Goal: Task Accomplishment & Management: Manage account settings

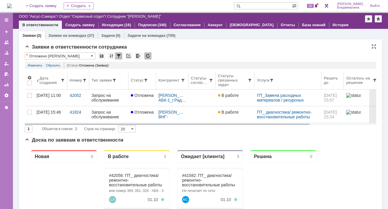
scroll to position [88, 0]
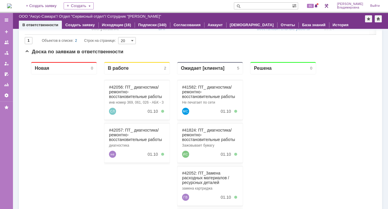
click at [12, 8] on img at bounding box center [9, 6] width 5 height 5
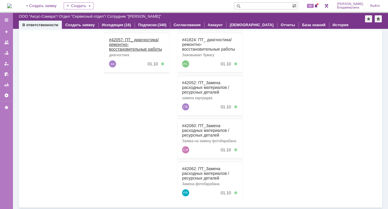
scroll to position [120, 0]
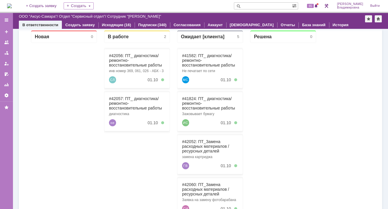
click at [313, 10] on div "65" at bounding box center [311, 6] width 18 height 12
click at [312, 6] on span "65" at bounding box center [310, 6] width 7 height 4
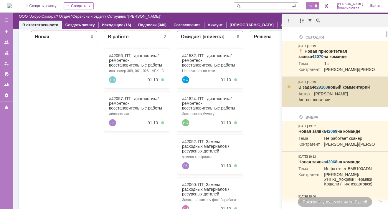
click at [324, 90] on link "29163" at bounding box center [321, 87] width 11 height 5
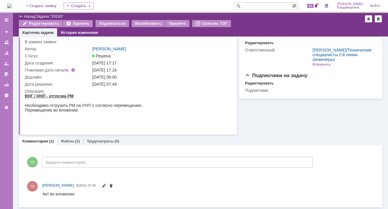
scroll to position [19, 0]
click at [63, 141] on link "Файлы" at bounding box center [68, 141] width 14 height 4
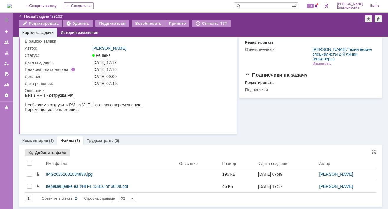
scroll to position [19, 0]
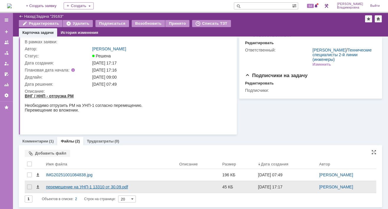
click at [58, 185] on div "перемещение на УНП-1 13310 от 30.09.pdf" at bounding box center [110, 187] width 129 height 5
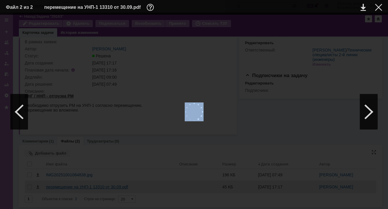
click at [58, 184] on div at bounding box center [194, 112] width 376 height 183
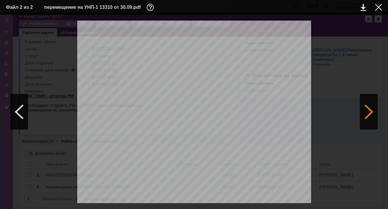
click at [370, 108] on div at bounding box center [369, 111] width 18 height 35
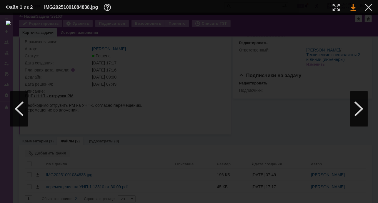
click at [354, 8] on link at bounding box center [353, 7] width 5 height 7
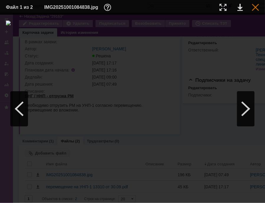
click at [254, 6] on div at bounding box center [255, 7] width 7 height 7
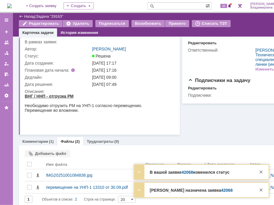
click at [264, 27] on div "Редактировать Удалить Подписаться Возобновить Принято Списать ТЗТ" at bounding box center [149, 24] width 260 height 9
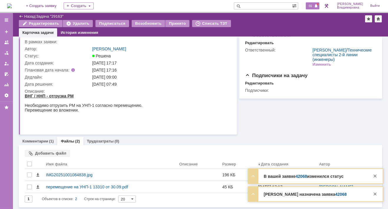
click at [313, 6] on span "66" at bounding box center [310, 6] width 7 height 4
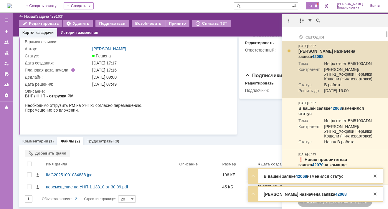
click at [323, 54] on link "42068" at bounding box center [317, 56] width 11 height 5
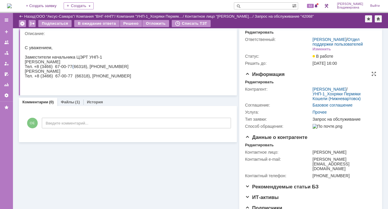
scroll to position [29, 0]
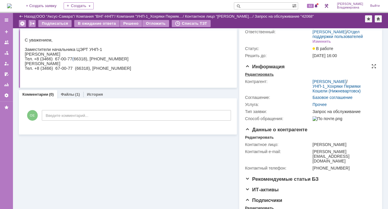
click at [252, 77] on div "Редактировать" at bounding box center [259, 74] width 29 height 5
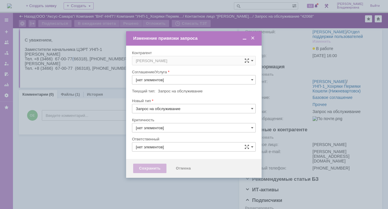
type input "3. Низкая"
type input "Орлова Елена Владимировна"
type input "[не указано]"
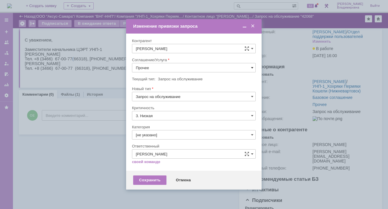
click at [252, 66] on span at bounding box center [252, 67] width 2 height 5
click at [157, 140] on span "ПТ_Замена расходных материалов / ресурсных деталей" at bounding box center [194, 140] width 116 height 5
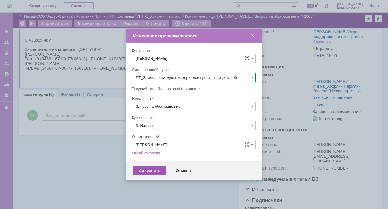
type input "ПТ_Замена расходных материалов / ресурсных деталей"
click at [148, 168] on div "Сохранить" at bounding box center [149, 170] width 33 height 9
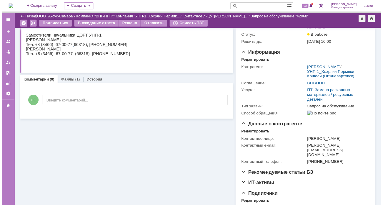
scroll to position [62, 0]
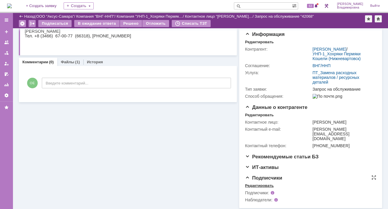
click at [255, 184] on div "Редактировать" at bounding box center [259, 185] width 29 height 5
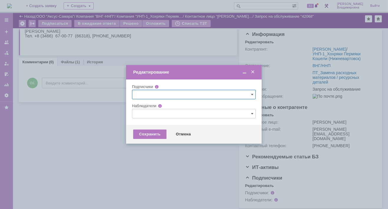
click at [136, 114] on input "text" at bounding box center [194, 113] width 124 height 9
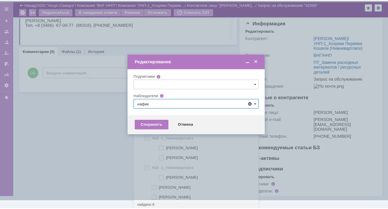
scroll to position [0, 0]
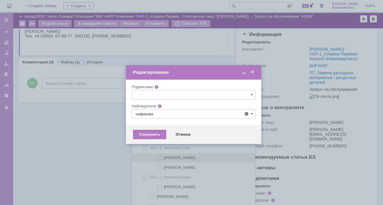
click at [164, 158] on span at bounding box center [164, 156] width 0 height 3
click at [160, 158] on input "[PERSON_NAME]" at bounding box center [160, 158] width 4 height 4
type input "[PERSON_NAME]"
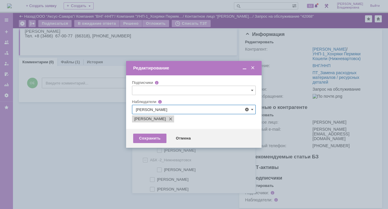
click at [110, 159] on div at bounding box center [194, 104] width 388 height 209
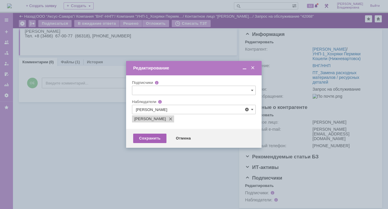
click at [151, 138] on div "Сохранить" at bounding box center [149, 138] width 33 height 9
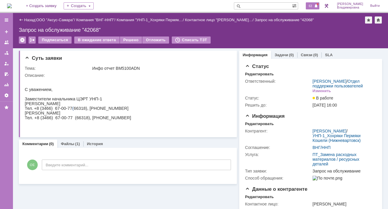
click at [314, 5] on span "63" at bounding box center [310, 6] width 7 height 4
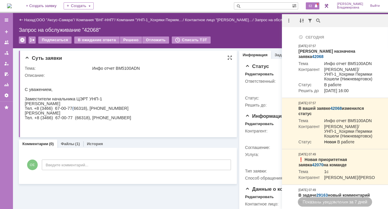
click at [157, 110] on html "С уважением, Заместители начальника ЦЭРТ УНП-1 Иван Валерьевич Ситников Тел. +8…" at bounding box center [126, 101] width 202 height 47
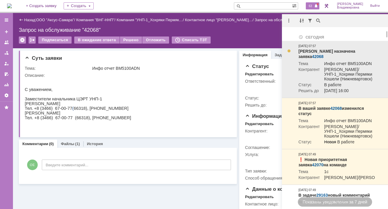
click at [323, 54] on link "42068" at bounding box center [317, 56] width 11 height 5
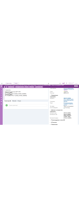
scroll to position [59, 0]
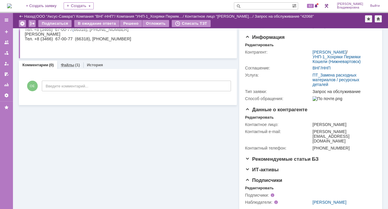
click at [67, 64] on link "Файлы" at bounding box center [68, 65] width 14 height 4
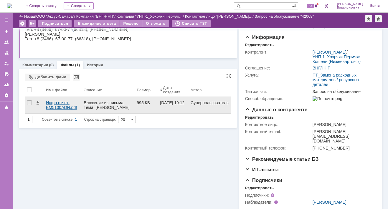
click at [54, 102] on div "Инфо отчет BM5100ADN.pdf" at bounding box center [62, 104] width 33 height 9
click at [54, 102] on body "Идет загрузка, пожалуйста, подождите. На домашнюю + Создать заявку Создать 63 О…" at bounding box center [194, 104] width 388 height 209
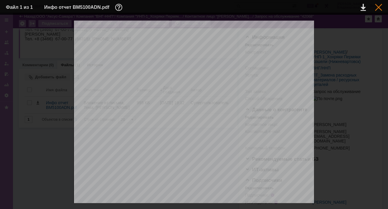
click at [377, 8] on div at bounding box center [378, 7] width 7 height 7
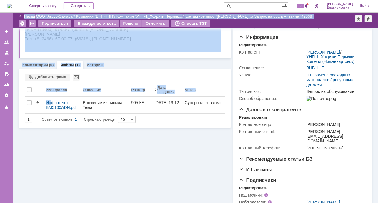
drag, startPoint x: 52, startPoint y: 104, endPoint x: 397, endPoint y: 102, distance: 344.9
click at [378, 102] on html "Идет загрузка, пожалуйста, подождите. На домашнюю + Создать заявку Создать 63 О…" at bounding box center [189, 101] width 378 height 203
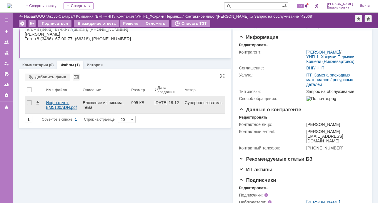
click at [59, 105] on div "Инфо отчет BM5100ADN.pdf" at bounding box center [62, 104] width 32 height 9
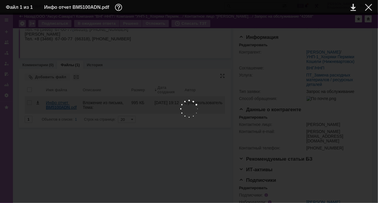
click at [59, 105] on body "Идет загрузка, пожалуйста, подождите. На домашнюю + Создать заявку Создать 63 О…" at bounding box center [189, 101] width 378 height 203
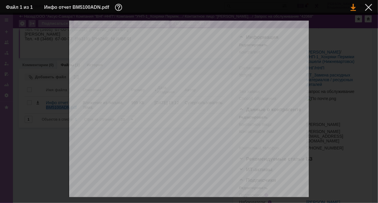
click at [354, 6] on link at bounding box center [353, 7] width 5 height 7
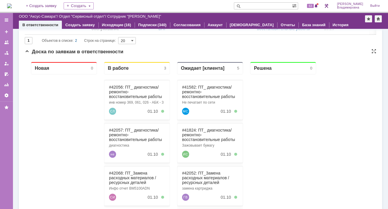
scroll to position [118, 0]
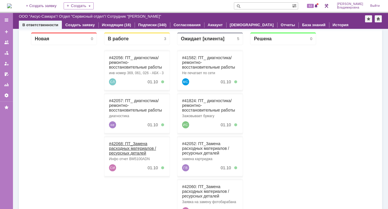
click at [116, 141] on link "#42068: ПТ_Замена расходных материалов / ресурсных деталей" at bounding box center [132, 148] width 47 height 14
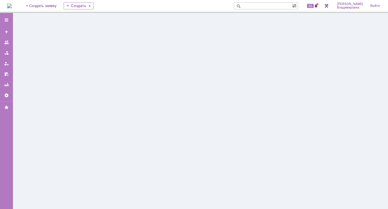
click at [116, 141] on div at bounding box center [200, 111] width 375 height 196
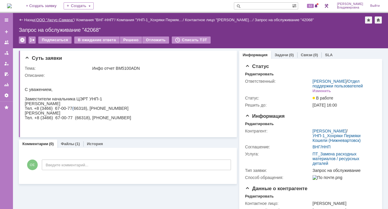
click at [58, 19] on link "ООО "Аксус-Самара"" at bounding box center [55, 20] width 38 height 4
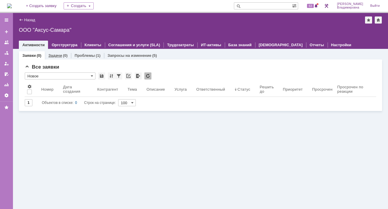
click at [54, 54] on link "Задачи" at bounding box center [55, 55] width 14 height 4
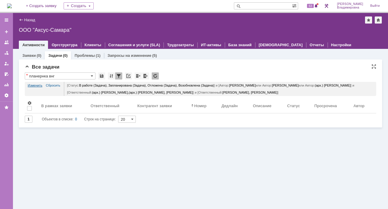
click at [38, 84] on link "Изменить" at bounding box center [35, 85] width 15 height 7
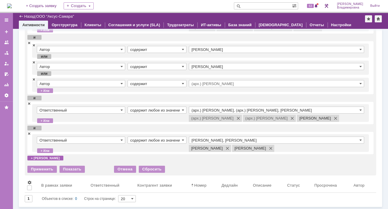
scroll to position [55, 0]
click at [29, 103] on span at bounding box center [29, 104] width 4 height 4
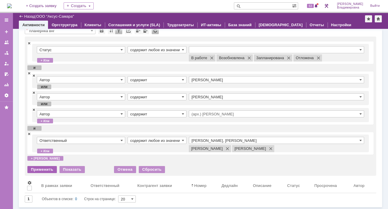
click at [45, 167] on div "Применить" at bounding box center [41, 169] width 29 height 7
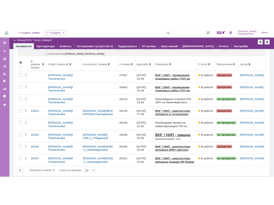
scroll to position [7, 0]
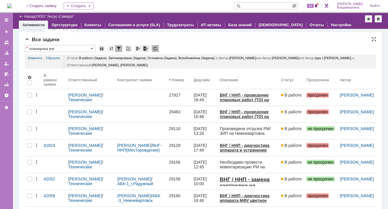
click at [145, 48] on div at bounding box center [145, 48] width 7 height 7
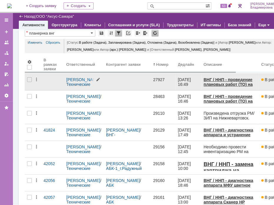
scroll to position [0, 0]
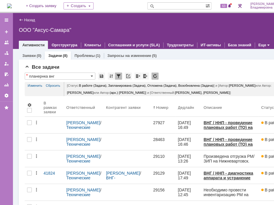
click at [222, 28] on div "ООО "Аксус-Самара"" at bounding box center [157, 30] width 277 height 6
click at [173, 5] on input "text" at bounding box center [177, 5] width 58 height 7
type input "42060"
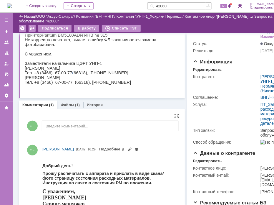
scroll to position [59, 0]
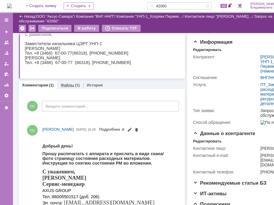
click at [68, 83] on link "Файлы" at bounding box center [68, 85] width 14 height 4
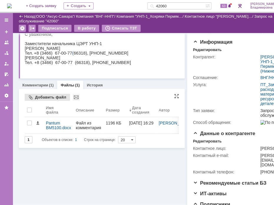
click at [40, 96] on div "Добавить файл" at bounding box center [47, 97] width 45 height 7
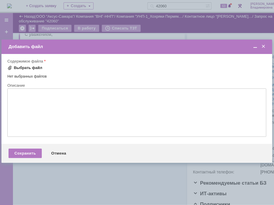
click at [9, 66] on span at bounding box center [9, 67] width 5 height 5
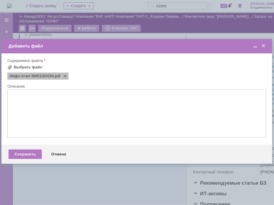
click at [20, 77] on span "Инфо отчет BM5100ADN" at bounding box center [32, 76] width 44 height 5
click at [14, 76] on span "Инфо отчет BM5100ADN" at bounding box center [32, 76] width 44 height 5
drag, startPoint x: 14, startPoint y: 76, endPoint x: 39, endPoint y: 75, distance: 24.5
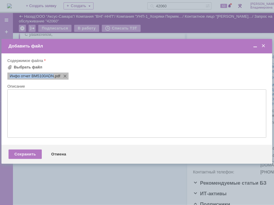
click at [39, 75] on span "Инфо отчет BM5100ADN" at bounding box center [32, 76] width 44 height 5
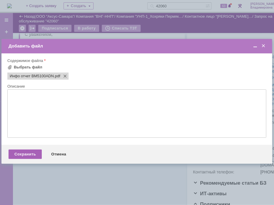
click at [22, 154] on div "Сохранить" at bounding box center [25, 153] width 33 height 9
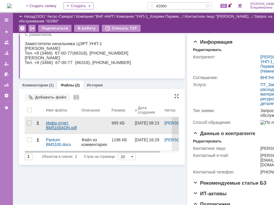
click at [48, 122] on div "Инфо отчет BM5100ADN.pdf" at bounding box center [61, 124] width 31 height 9
click at [48, 122] on body "Идет загрузка, пожалуйста, подождите. На домашнюю + Создать заявку Создать 4206…" at bounding box center [151, 102] width 302 height 205
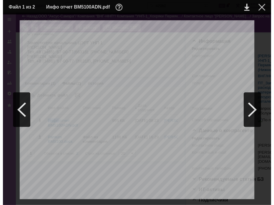
scroll to position [29, 0]
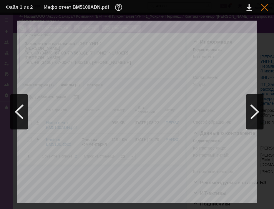
click at [262, 6] on div at bounding box center [264, 7] width 7 height 7
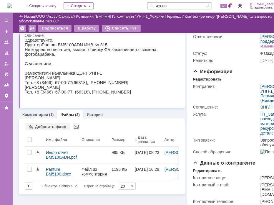
click at [12, 6] on img at bounding box center [9, 6] width 5 height 5
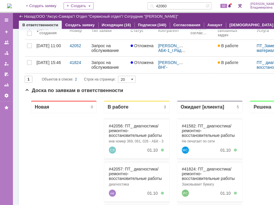
scroll to position [88, 0]
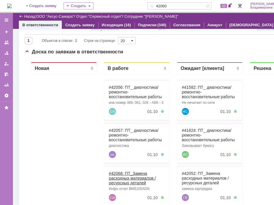
click at [114, 171] on link "#42068: ПТ_Замена расходных материалов / ресурсных деталей" at bounding box center [132, 178] width 47 height 14
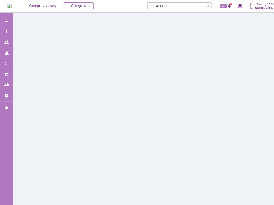
click at [114, 171] on div at bounding box center [157, 109] width 289 height 192
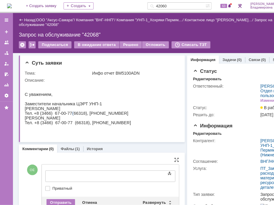
drag, startPoint x: 50, startPoint y: 170, endPoint x: 19, endPoint y: 4, distance: 168.5
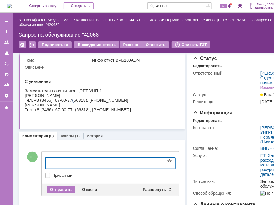
scroll to position [29, 0]
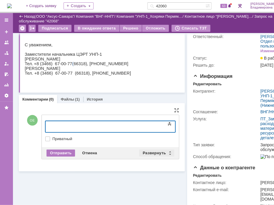
click at [149, 149] on div "Развернуть" at bounding box center [156, 152] width 35 height 7
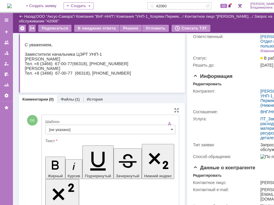
scroll to position [0, 0]
click at [171, 128] on span at bounding box center [172, 129] width 2 height 5
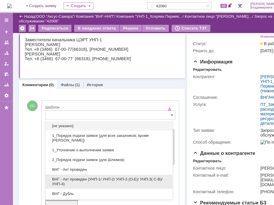
click at [76, 178] on span "ВНГ - Акт проведен (УНП-1/ УНП-2/ УНП-3 (О-Е)/ УНП-3( С-В)/УНП-4)" at bounding box center [109, 181] width 120 height 9
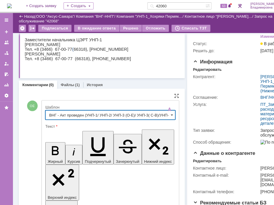
type input "ВНГ - Акт проведен (УНП-1/ УНП-2/ УНП-3 (О-Е)/ УНП-3( С-В)/УНП-4)"
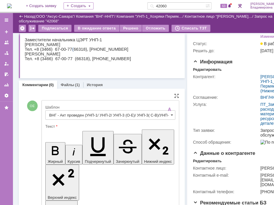
drag, startPoint x: 146, startPoint y: 1321, endPoint x: 148, endPoint y: 1328, distance: 7.5
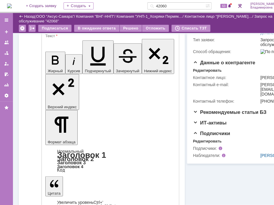
scroll to position [139, 0]
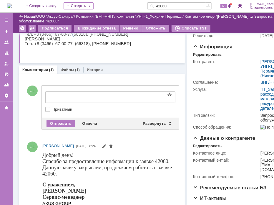
scroll to position [0, 0]
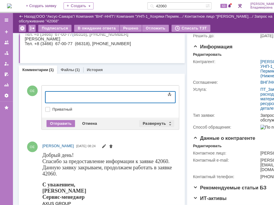
click at [148, 120] on div "Развернуть" at bounding box center [156, 123] width 35 height 7
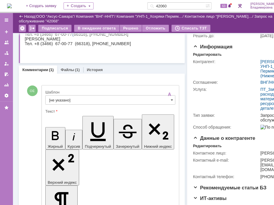
click at [57, 98] on input "[не указано]" at bounding box center [110, 99] width 130 height 9
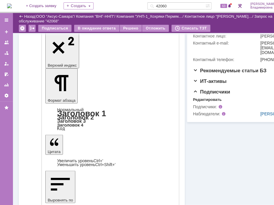
type input "[не указано]"
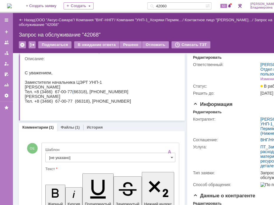
scroll to position [0, 0]
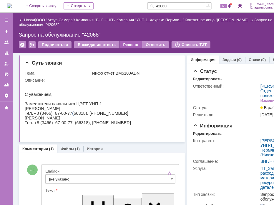
click at [130, 43] on div "Решено" at bounding box center [131, 44] width 22 height 7
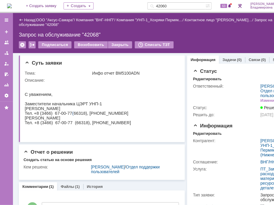
click at [227, 37] on div "Запрос на обслуживание "42068"" at bounding box center [157, 35] width 277 height 6
click at [180, 5] on input "42060" at bounding box center [177, 5] width 58 height 7
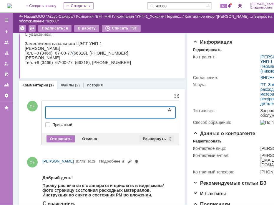
click at [150, 136] on div "Развернуть" at bounding box center [156, 138] width 35 height 7
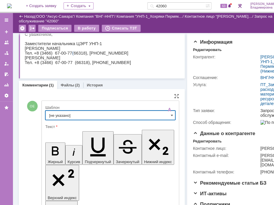
click at [62, 111] on input "[не указано]" at bounding box center [110, 114] width 130 height 9
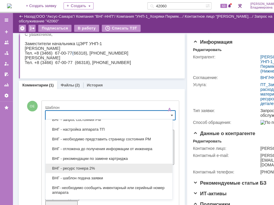
scroll to position [177, 0]
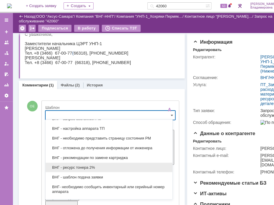
click at [75, 165] on span "ВНГ - ресурс тонера 2%" at bounding box center [109, 167] width 120 height 5
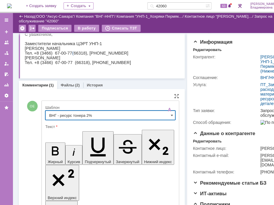
type input "ВНГ - ресурс тонера 2%"
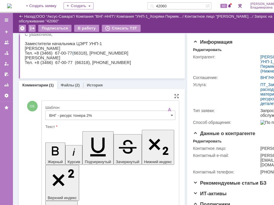
drag, startPoint x: 69, startPoint y: 1324, endPoint x: 96, endPoint y: 1324, distance: 27.1
drag, startPoint x: 51, startPoint y: 1325, endPoint x: 143, endPoint y: 1338, distance: 93.4
copy span "Замена фотобарабана рекомендована при остатке по его выработке 2%. В Вашем случ…"
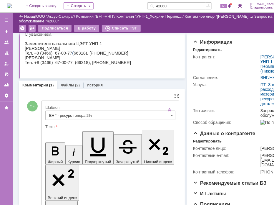
scroll to position [206, 0]
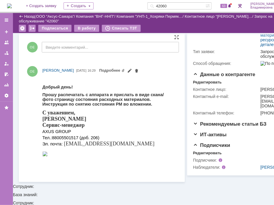
scroll to position [0, 0]
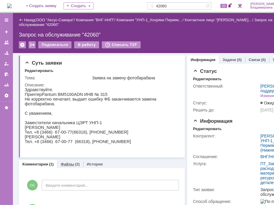
click at [69, 161] on div "Файлы (2)" at bounding box center [70, 164] width 26 height 9
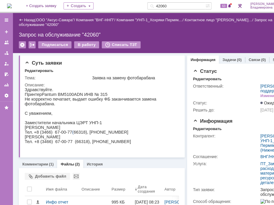
click at [68, 163] on link "Файлы" at bounding box center [68, 164] width 14 height 4
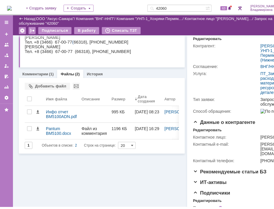
scroll to position [88, 0]
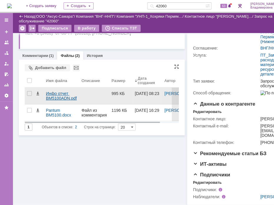
click at [60, 94] on div "Инфо отчет BM5100ADN.pdf" at bounding box center [61, 95] width 31 height 9
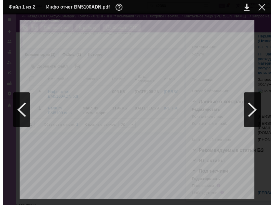
scroll to position [0, 0]
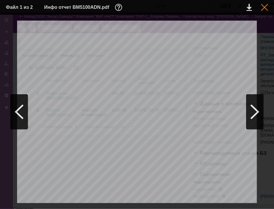
click at [264, 5] on div at bounding box center [264, 7] width 7 height 7
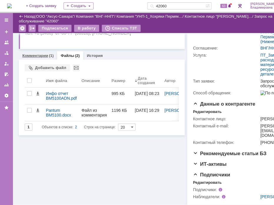
click at [33, 53] on link "Комментарии" at bounding box center [35, 55] width 26 height 4
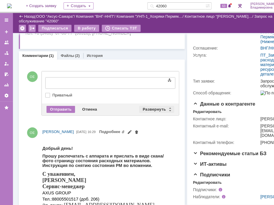
click at [151, 107] on div "Развернуть" at bounding box center [156, 109] width 35 height 7
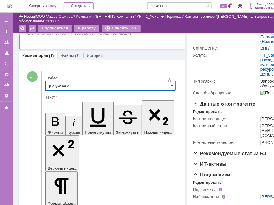
click at [57, 85] on input "[не указано]" at bounding box center [110, 85] width 130 height 9
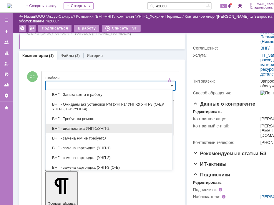
scroll to position [88, 0]
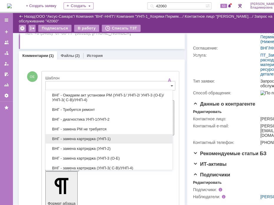
click at [74, 137] on span "ВНГ - замена картриджа (УНП-1)" at bounding box center [109, 138] width 120 height 5
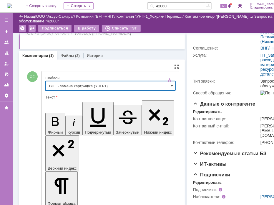
type input "ВНГ - замена картриджа (УНП-1)"
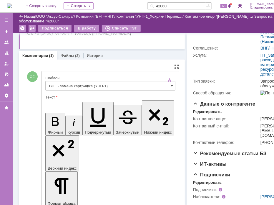
drag, startPoint x: 91, startPoint y: 1295, endPoint x: 148, endPoint y: 1328, distance: 66.0
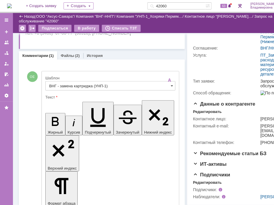
drag, startPoint x: 60, startPoint y: 1318, endPoint x: 73, endPoint y: 1318, distance: 13.3
drag, startPoint x: 51, startPoint y: 1318, endPoint x: 100, endPoint y: 1319, distance: 48.6
drag, startPoint x: 51, startPoint y: 1300, endPoint x: 94, endPoint y: 1300, distance: 43.3
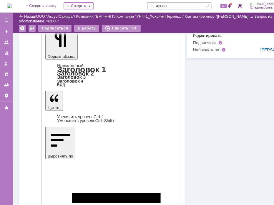
scroll to position [236, 0]
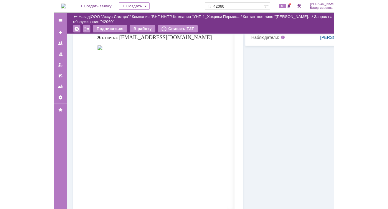
scroll to position [265, 0]
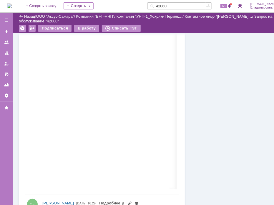
click at [244, 127] on div "Информация Задачи (0) Связи (0) SLA Статус Редактировать Ответственный: Орлова …" at bounding box center [240, 41] width 111 height 546
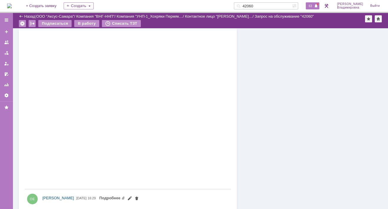
scroll to position [106, 0]
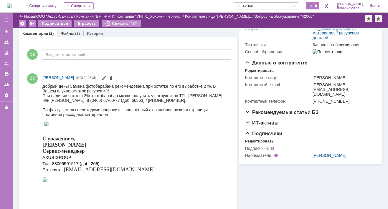
click at [316, 3] on div "63" at bounding box center [313, 5] width 14 height 7
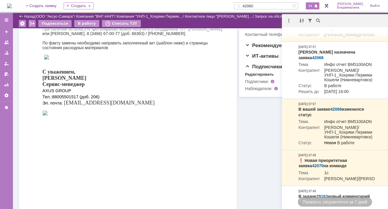
scroll to position [223, 0]
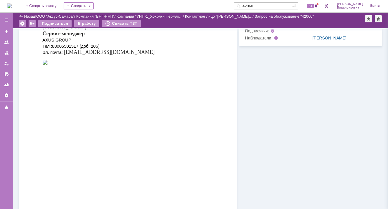
click at [246, 77] on div "Информация Задачи (0) Связи (0) SLA Статус Редактировать Ответственный: Орлова …" at bounding box center [309, 75] width 145 height 541
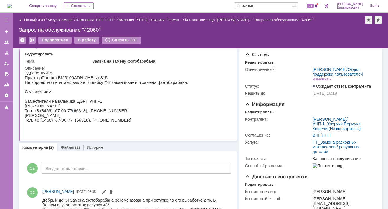
scroll to position [0, 0]
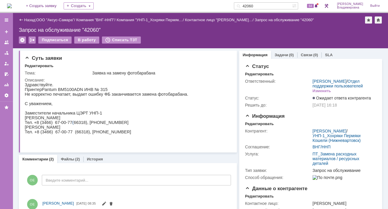
click at [12, 7] on img at bounding box center [9, 6] width 5 height 5
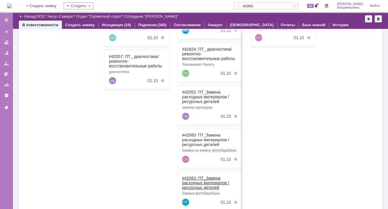
scroll to position [179, 0]
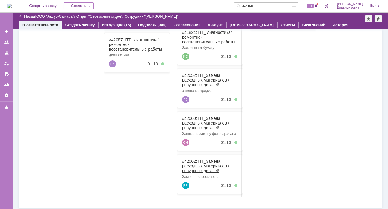
click at [192, 159] on link "#42062: ПТ_Замена расходных материалов / ресурсных деталей" at bounding box center [205, 166] width 47 height 14
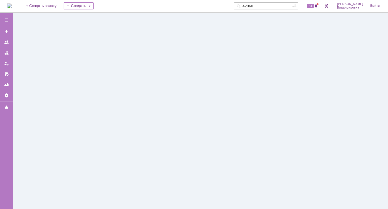
click at [192, 158] on div at bounding box center [200, 111] width 375 height 196
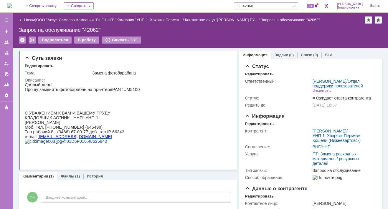
drag, startPoint x: 25, startPoint y: 128, endPoint x: 92, endPoint y: 128, distance: 67.2
click at [92, 125] on p "[PERSON_NAME]" at bounding box center [82, 122] width 115 height 5
copy span "[PERSON_NAME]"
click at [266, 6] on input "42060" at bounding box center [263, 5] width 58 height 7
paste input "[PERSON_NAME]"
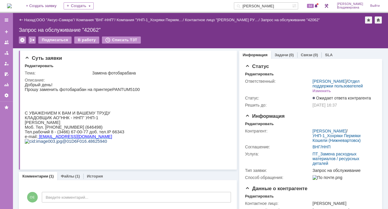
scroll to position [0, 24]
type input "[PERSON_NAME]"
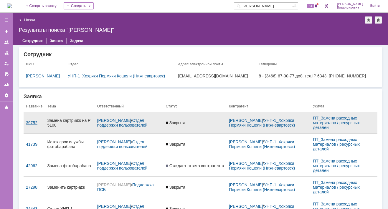
click at [29, 122] on div "39752" at bounding box center [34, 122] width 17 height 5
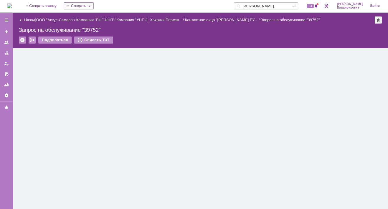
click at [29, 122] on div at bounding box center [200, 128] width 375 height 161
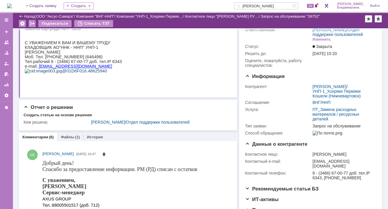
scroll to position [19, 0]
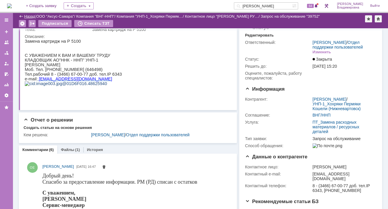
click at [28, 15] on link "Назад" at bounding box center [29, 16] width 11 height 4
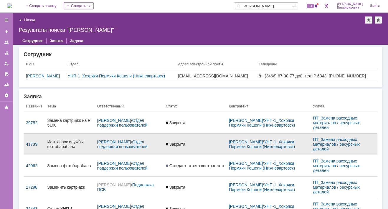
scroll to position [29, 0]
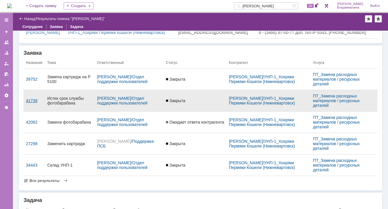
click at [35, 101] on div "41739" at bounding box center [34, 100] width 17 height 5
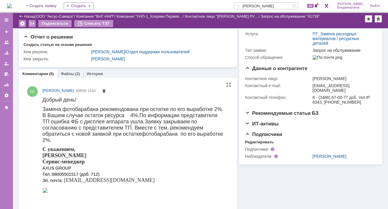
scroll to position [118, 0]
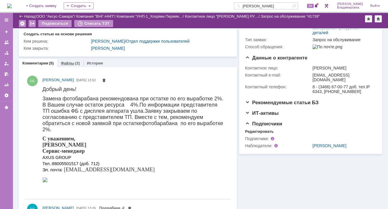
click at [68, 61] on link "Файлы" at bounding box center [68, 63] width 14 height 4
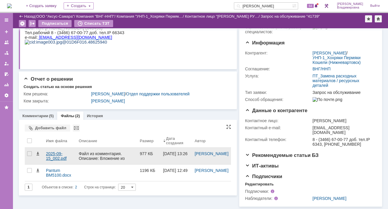
click at [59, 151] on div "2025-09-15_002.pdf" at bounding box center [60, 155] width 28 height 9
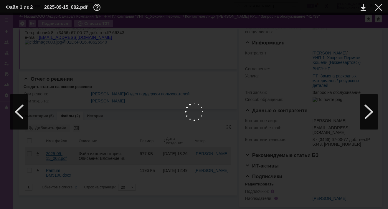
click at [59, 135] on div at bounding box center [194, 112] width 376 height 183
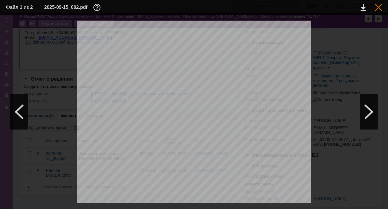
click at [379, 6] on div at bounding box center [378, 7] width 7 height 7
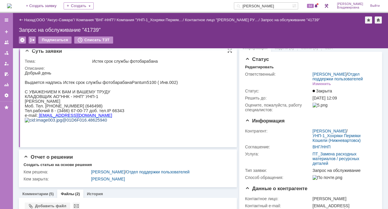
scroll to position [0, 0]
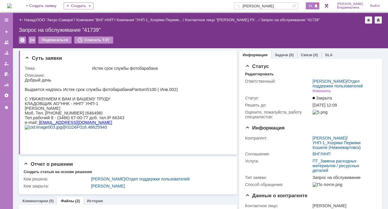
click at [317, 5] on div "64" at bounding box center [313, 5] width 14 height 7
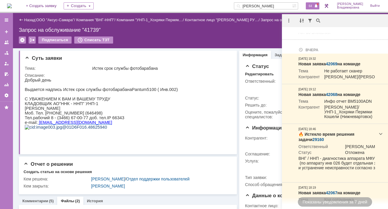
click at [117, 30] on div "Запрос на обслуживание "41739"" at bounding box center [200, 30] width 363 height 6
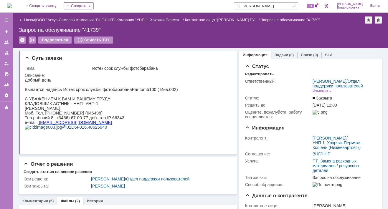
click at [11, 6] on img at bounding box center [9, 6] width 5 height 5
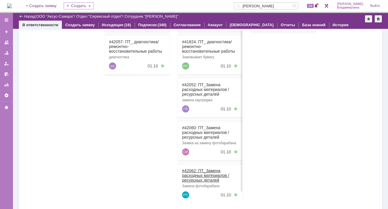
click at [191, 169] on link "#42062: ПТ_Замена расходных материалов / ресурсных деталей" at bounding box center [205, 175] width 47 height 14
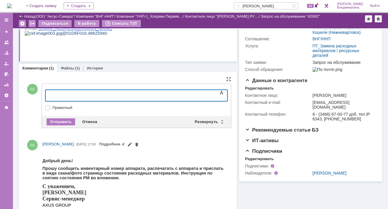
scroll to position [118, 0]
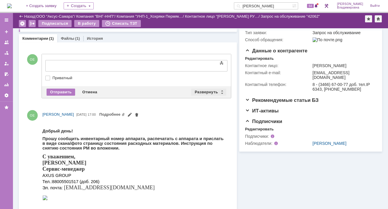
click at [200, 89] on div "Развернуть" at bounding box center [208, 92] width 35 height 7
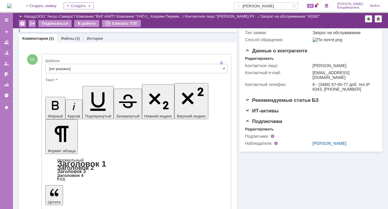
scroll to position [0, 0]
click at [61, 67] on input "[не указано]" at bounding box center [136, 68] width 182 height 9
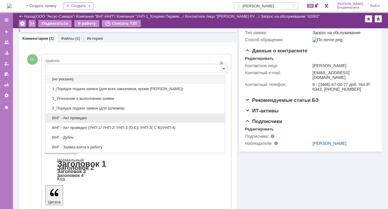
drag, startPoint x: 74, startPoint y: 117, endPoint x: 29, endPoint y: 15, distance: 111.9
click at [75, 117] on span "ВНГ - Акт проведен" at bounding box center [135, 118] width 172 height 5
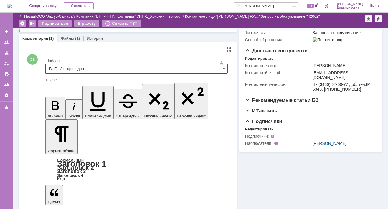
type input "ВНГ - Акт проведен"
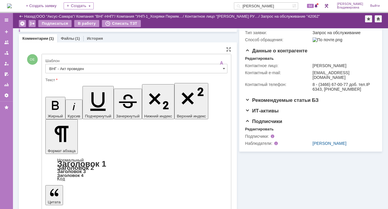
drag, startPoint x: 50, startPoint y: 1400, endPoint x: 193, endPoint y: 1409, distance: 142.6
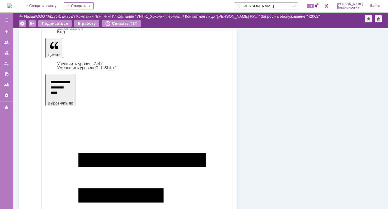
scroll to position [271, 0]
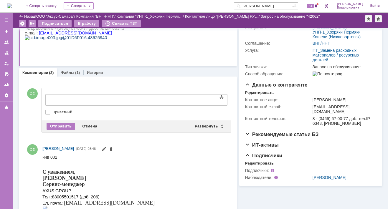
scroll to position [0, 0]
click at [206, 126] on div "Развернуть" at bounding box center [208, 126] width 35 height 7
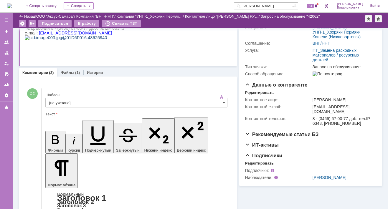
click at [57, 100] on input "[не указано]" at bounding box center [136, 102] width 182 height 9
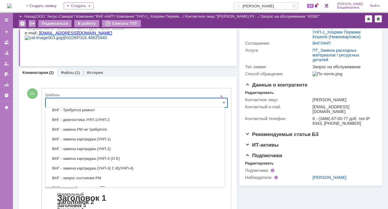
scroll to position [88, 0]
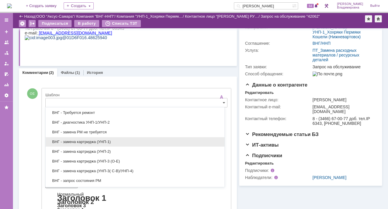
click at [75, 140] on span "ВНГ - замена картриджа (УНП-1)" at bounding box center [135, 142] width 172 height 5
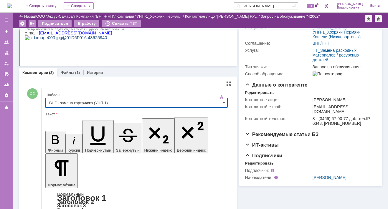
type input "ВНГ - замена картриджа (УНП-1)"
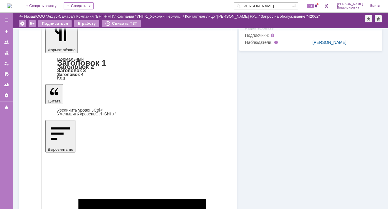
scroll to position [231, 0]
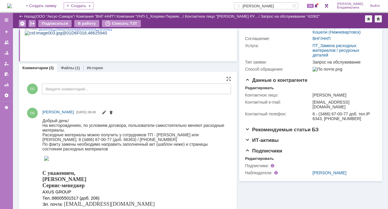
scroll to position [0, 0]
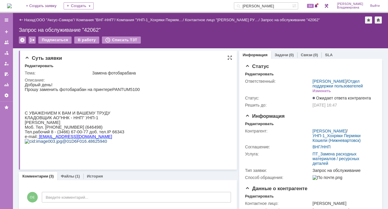
drag, startPoint x: 162, startPoint y: 106, endPoint x: 150, endPoint y: 113, distance: 14.2
click at [162, 106] on html "Добрый день! Прошу заменить фотобарабан на принтере PANTUM 5100 С УВАЖЕНИЕМ К В…" at bounding box center [126, 115] width 202 height 66
click at [308, 8] on div "64" at bounding box center [311, 6] width 18 height 12
click at [313, 6] on span "64" at bounding box center [310, 6] width 7 height 4
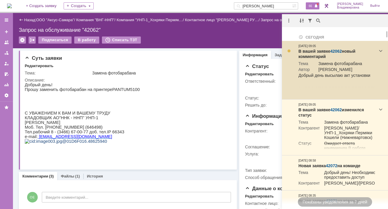
click at [338, 50] on link "42062" at bounding box center [335, 51] width 11 height 5
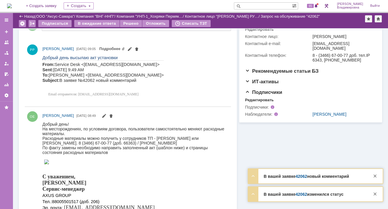
scroll to position [147, 0]
click at [178, 81] on html "Добрый день высылаю акт установки From: Service Desk <sd@axus.name> Sent: Wedne…" at bounding box center [133, 76] width 183 height 44
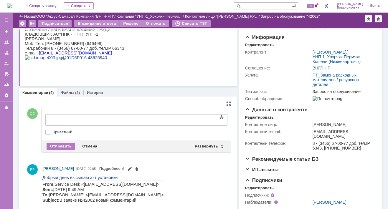
scroll to position [0, 0]
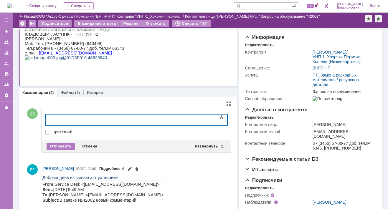
click at [125, 168] on link "Подробнее" at bounding box center [112, 168] width 26 height 4
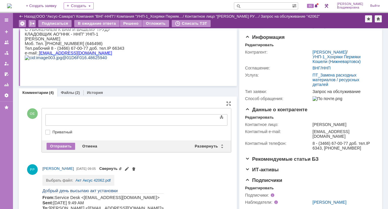
click at [129, 168] on span at bounding box center [126, 169] width 5 height 5
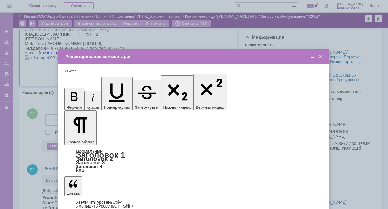
click at [95, 175] on div at bounding box center [194, 104] width 388 height 209
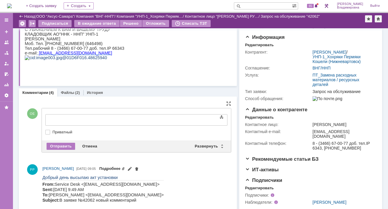
click at [125, 166] on link "Подробнее" at bounding box center [112, 168] width 26 height 4
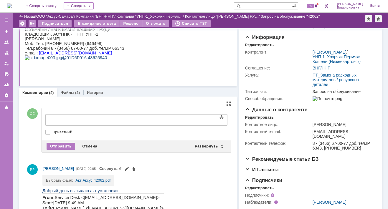
click at [92, 175] on td "Акт Аксус 42062.pdf" at bounding box center [92, 178] width 35 height 7
click at [91, 179] on link "Акт Аксус 42062.pdf" at bounding box center [92, 180] width 35 height 4
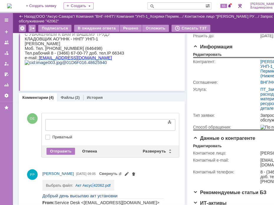
click at [243, 70] on body "Идет загрузка, пожалуйста, подождите. На домашнюю + Создать заявку Создать 65 О…" at bounding box center [151, 102] width 302 height 205
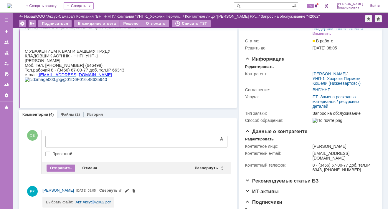
scroll to position [29, 0]
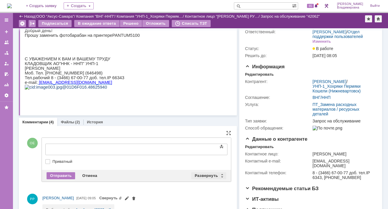
click at [205, 172] on div "Развернуть" at bounding box center [208, 175] width 35 height 7
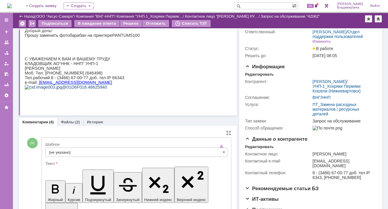
scroll to position [0, 0]
click at [61, 151] on input "[не указано]" at bounding box center [136, 152] width 182 height 9
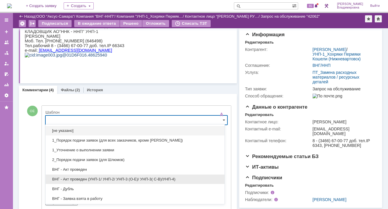
scroll to position [29, 0]
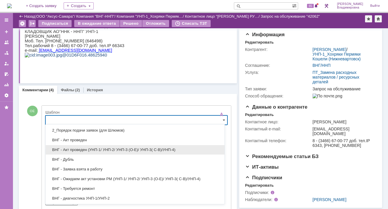
click at [72, 148] on span "ВНГ - Акт проведен (УНП-1/ УНП-2/ УНП-3 (О-Е)/ УНП-3( С-В)/УНП-4)" at bounding box center [135, 150] width 172 height 5
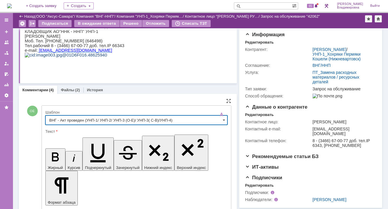
type input "ВНГ - Акт проведен (УНП-1/ УНП-2/ УНП-3 (О-Е)/ УНП-3( С-В)/УНП-4)"
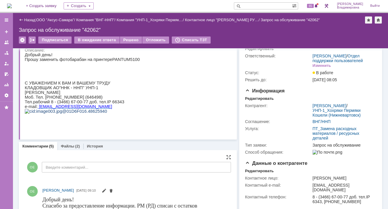
scroll to position [0, 0]
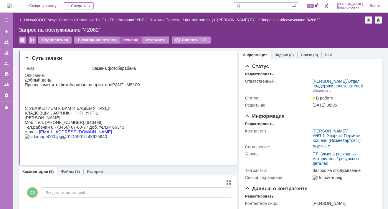
click at [129, 38] on div "Решено" at bounding box center [131, 40] width 22 height 7
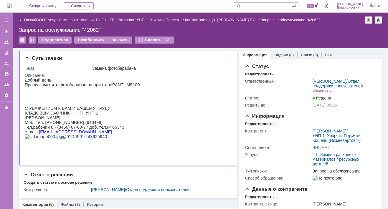
click at [334, 36] on div "Назад | ООО "Аксус-Самара" / Компания "ВНГ-ННП" / Компания "УНП-1_Хохряки Пермя…" at bounding box center [200, 30] width 375 height 35
click at [314, 7] on span "65" at bounding box center [310, 6] width 7 height 4
click at [215, 4] on div "На домашнюю + Создать заявку Создать 65 Орлова Елена Владимировна Выйти" at bounding box center [194, 6] width 388 height 13
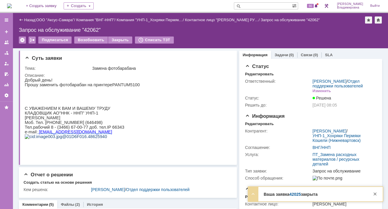
click at [310, 25] on div "Назад | ООО "Аксус-Самара" / Компания "ВНГ-ННП" / Компания "УНП-1_Хохряки Пермя…" at bounding box center [200, 30] width 375 height 35
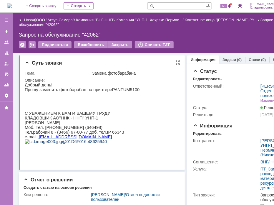
click at [124, 105] on p at bounding box center [81, 103] width 115 height 5
click at [242, 34] on div "Запрос на обслуживание "42062"" at bounding box center [157, 35] width 277 height 6
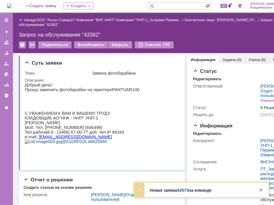
click at [247, 78] on div "Редактировать" at bounding box center [241, 79] width 97 height 5
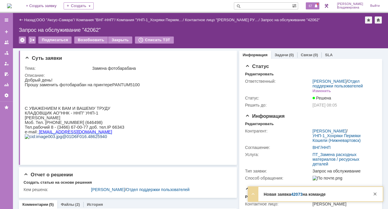
click at [315, 3] on div "67" at bounding box center [313, 5] width 14 height 7
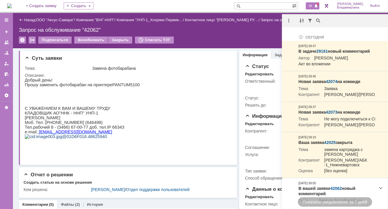
click at [256, 5] on input "text" at bounding box center [263, 5] width 58 height 7
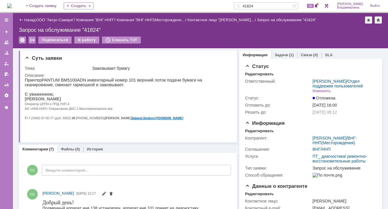
drag, startPoint x: 268, startPoint y: 6, endPoint x: 233, endPoint y: 4, distance: 35.4
click at [233, 4] on div "На домашнюю + Создать заявку Создать 41824 68 Орлова Елена Владимировна Выйти" at bounding box center [194, 6] width 388 height 13
type input "42052"
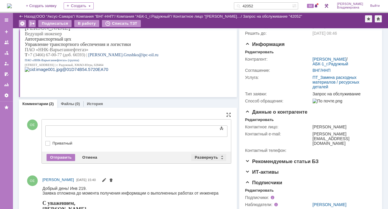
click at [202, 156] on div "Развернуть" at bounding box center [208, 157] width 35 height 7
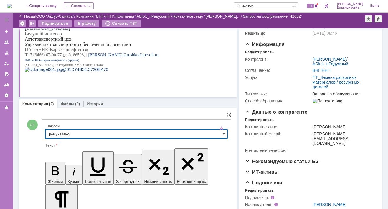
click at [57, 133] on input "[не указано]" at bounding box center [136, 133] width 182 height 9
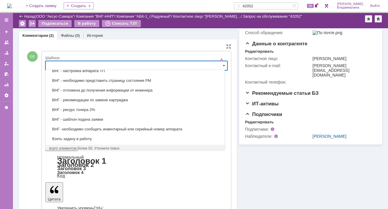
scroll to position [132, 0]
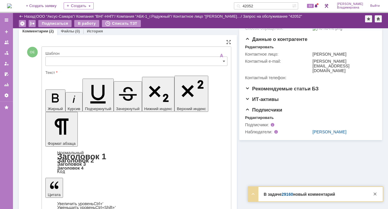
type input "[не указано]"
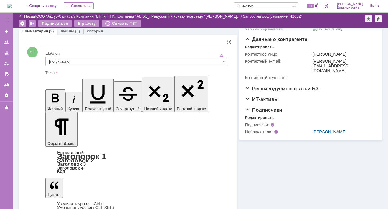
click at [62, 59] on input "[не указано]" at bounding box center [136, 61] width 182 height 9
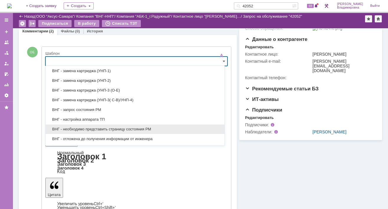
scroll to position [0, 0]
click at [87, 128] on span "ВНГ - необходимо представить страницу состояния РМ" at bounding box center [135, 129] width 172 height 5
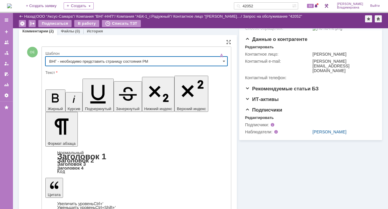
type input "ВНГ - необходимо представить страницу состояния РМ"
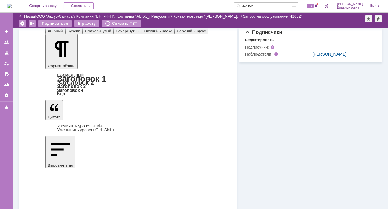
scroll to position [220, 0]
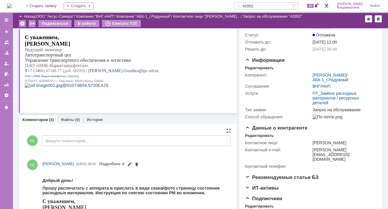
scroll to position [0, 0]
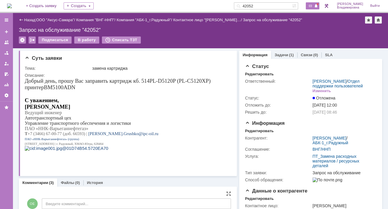
click at [311, 6] on span "69" at bounding box center [310, 6] width 7 height 4
click at [89, 39] on div "В работу" at bounding box center [86, 40] width 25 height 7
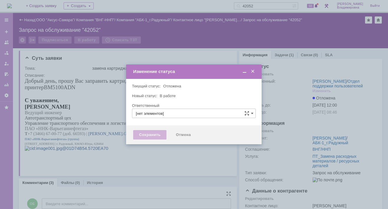
type input "Орлова Елена Владимировна"
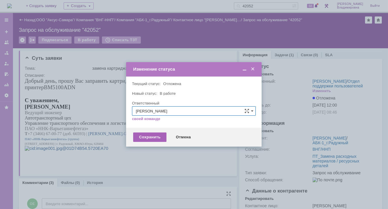
click at [148, 136] on div "Сохранить" at bounding box center [149, 137] width 33 height 9
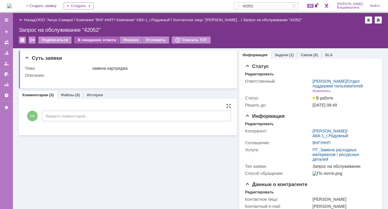
click at [101, 38] on div "В ожидание ответа" at bounding box center [96, 40] width 45 height 7
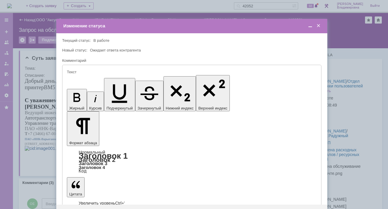
type input "[не указано]"
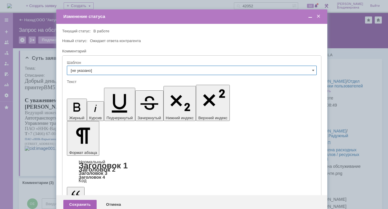
click at [76, 200] on div "Сохранить" at bounding box center [79, 204] width 33 height 9
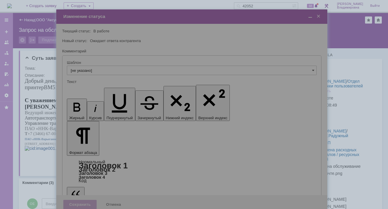
click at [73, 187] on div at bounding box center [191, 111] width 271 height 205
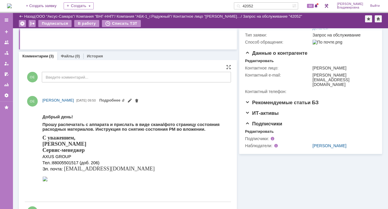
scroll to position [96, 0]
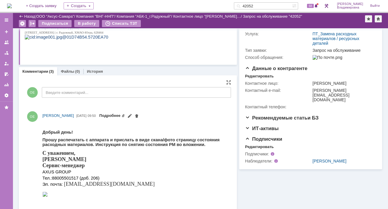
click at [125, 115] on link "Подробнее" at bounding box center [112, 115] width 26 height 4
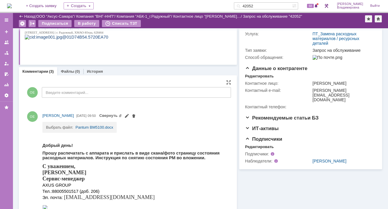
click at [155, 130] on div "Выбрать файл: Pantum BM5100.docx" at bounding box center [135, 127] width 186 height 11
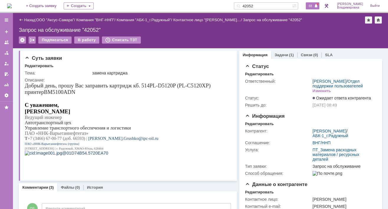
click at [312, 7] on span "68" at bounding box center [310, 6] width 7 height 4
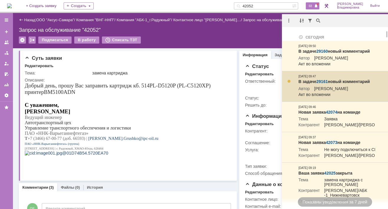
click at [325, 84] on link "29161" at bounding box center [321, 81] width 11 height 5
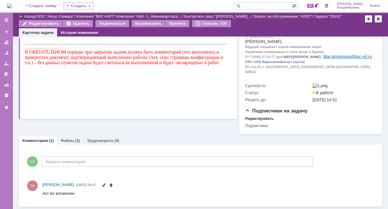
scroll to position [123, 0]
click at [64, 142] on link "Файлы" at bounding box center [68, 140] width 14 height 4
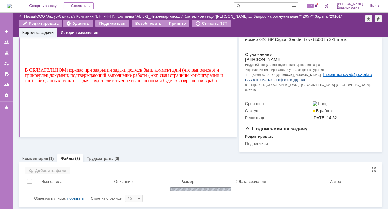
scroll to position [123, 0]
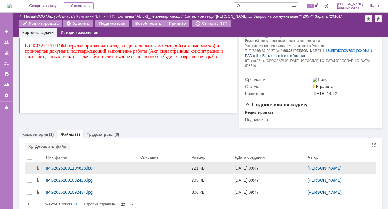
click at [55, 171] on div "IMG20251001104628.jpg" at bounding box center [91, 168] width 90 height 5
click at [55, 176] on body "Идет загрузка, пожалуйста, подождите. На домашнюю + Создать заявку Создать 67 […" at bounding box center [194, 104] width 388 height 209
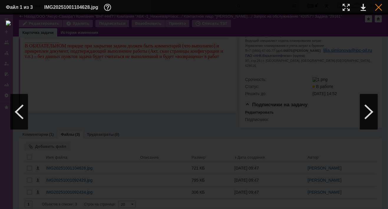
click at [377, 6] on div at bounding box center [378, 7] width 7 height 7
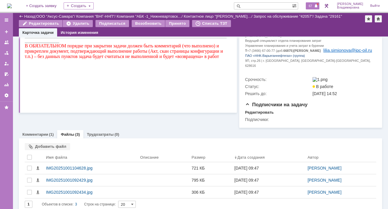
click at [314, 5] on span "67" at bounding box center [310, 6] width 7 height 4
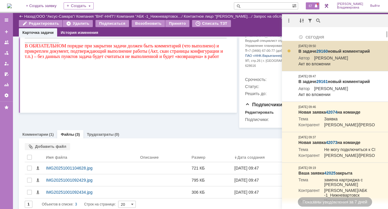
click at [323, 49] on link "29160" at bounding box center [321, 51] width 11 height 5
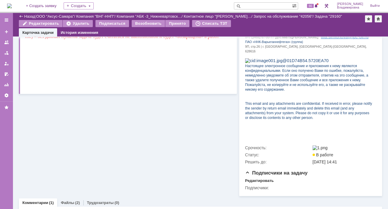
scroll to position [220, 0]
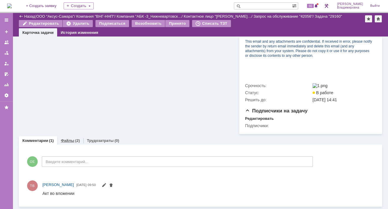
click at [67, 140] on link "Файлы" at bounding box center [68, 140] width 14 height 4
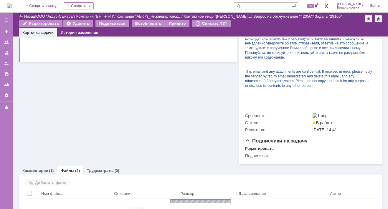
scroll to position [203, 0]
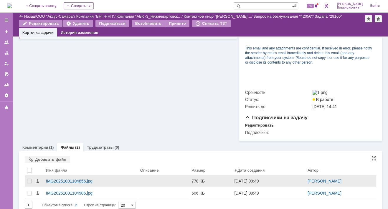
click at [52, 183] on div "IMG20251001104856.jpg" at bounding box center [91, 181] width 90 height 5
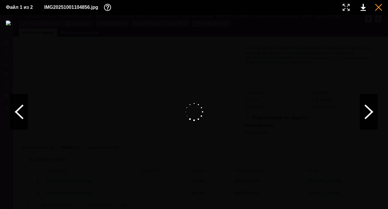
click at [379, 8] on div at bounding box center [378, 7] width 7 height 7
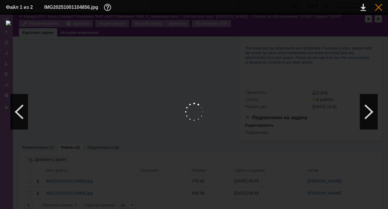
click at [379, 7] on div at bounding box center [378, 7] width 7 height 7
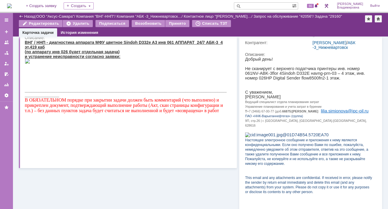
scroll to position [0, 0]
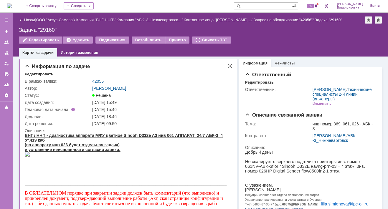
click at [102, 81] on link "42056" at bounding box center [97, 81] width 11 height 5
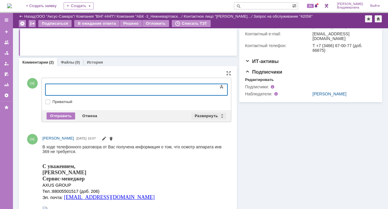
click at [208, 114] on div "Развернуть" at bounding box center [208, 116] width 35 height 7
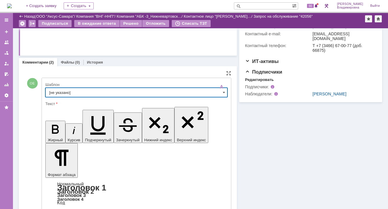
click at [61, 92] on input "[не указано]" at bounding box center [136, 92] width 182 height 9
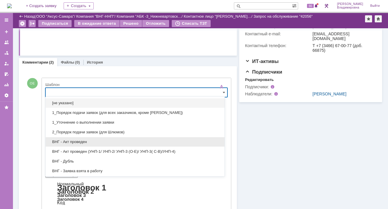
click at [76, 140] on span "ВНГ - Акт проведен" at bounding box center [135, 142] width 172 height 5
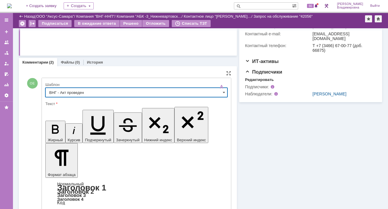
type input "ВНГ - Акт проведен"
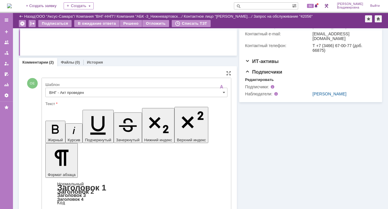
drag, startPoint x: 120, startPoint y: 1431, endPoint x: 178, endPoint y: 1431, distance: 58.6
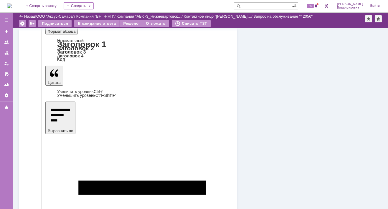
scroll to position [294, 0]
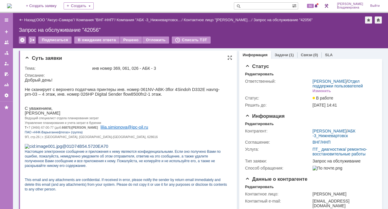
scroll to position [0, 0]
click at [127, 39] on div "Решено" at bounding box center [131, 40] width 22 height 7
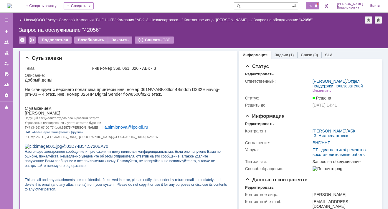
click at [313, 6] on span "66" at bounding box center [310, 6] width 7 height 4
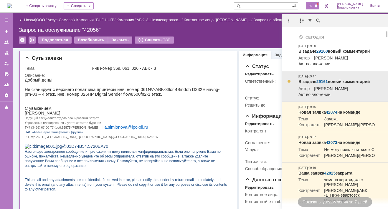
click at [323, 84] on link "29161" at bounding box center [321, 81] width 11 height 5
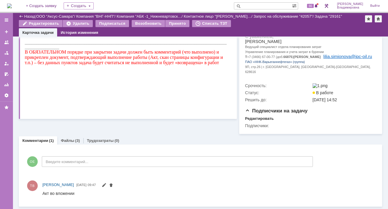
scroll to position [123, 0]
click at [68, 140] on link "Файлы" at bounding box center [68, 140] width 14 height 4
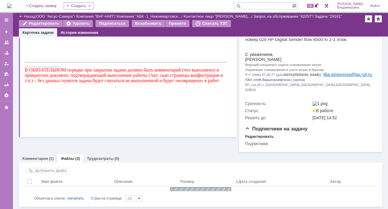
scroll to position [123, 0]
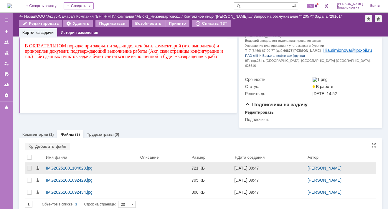
click at [65, 171] on div "IMG20251001104628.jpg" at bounding box center [91, 168] width 90 height 5
click at [65, 175] on body "Идет загрузка, пожалуйста, подождите. На домашнюю + Создать заявку Создать 66 […" at bounding box center [194, 104] width 388 height 209
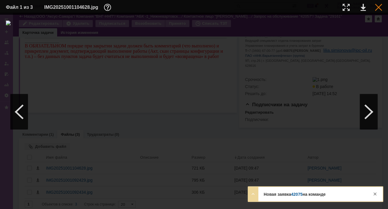
click at [380, 5] on div at bounding box center [378, 7] width 7 height 7
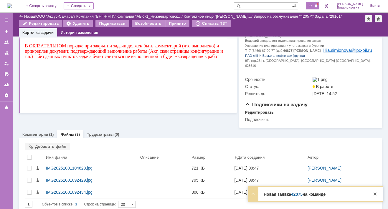
click at [314, 6] on span "67" at bounding box center [310, 6] width 7 height 4
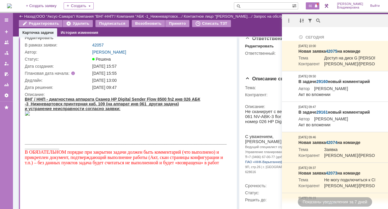
scroll to position [0, 0]
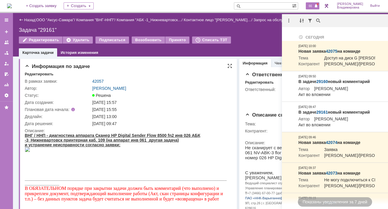
click at [181, 92] on td "Решена" at bounding box center [160, 95] width 139 height 7
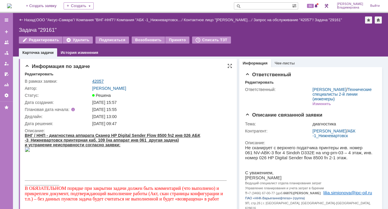
click at [100, 81] on link "42057" at bounding box center [97, 81] width 11 height 5
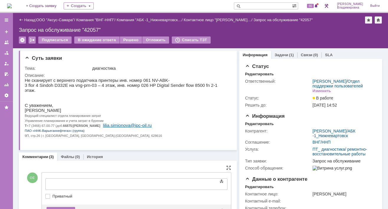
drag, startPoint x: 52, startPoint y: 175, endPoint x: 30, endPoint y: 4, distance: 172.2
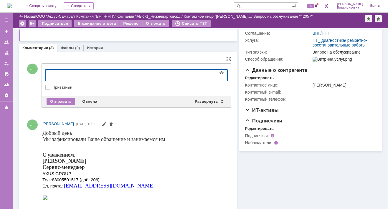
scroll to position [118, 0]
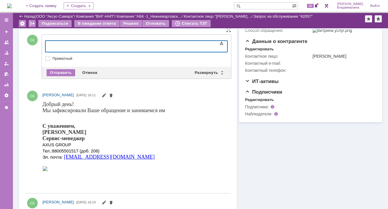
click at [182, 93] on div "[PERSON_NAME] [DATE] 16:11" at bounding box center [135, 95] width 186 height 7
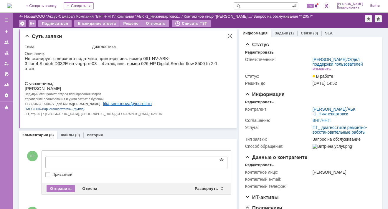
scroll to position [0, 0]
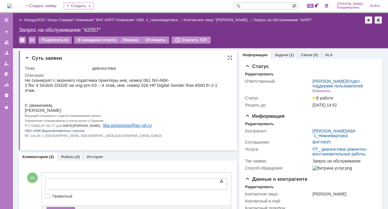
drag, startPoint x: 152, startPoint y: 102, endPoint x: 157, endPoint y: 100, distance: 5.4
click at [152, 103] on p "С уважением," at bounding box center [126, 105] width 202 height 5
click at [277, 55] on link "Задачи" at bounding box center [282, 55] width 14 height 4
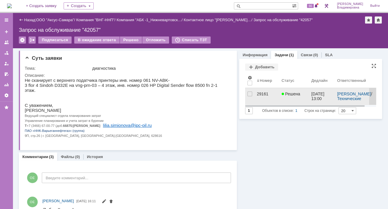
click at [258, 92] on div "29161" at bounding box center [267, 94] width 20 height 5
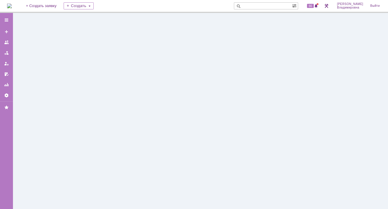
click at [258, 92] on div at bounding box center [200, 111] width 375 height 196
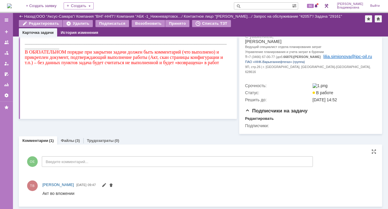
scroll to position [123, 0]
click at [70, 140] on link "Файлы" at bounding box center [68, 140] width 14 height 4
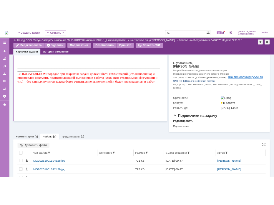
scroll to position [123, 0]
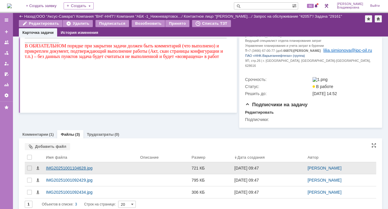
click at [70, 171] on div "IMG20251001104628.jpg" at bounding box center [91, 168] width 90 height 5
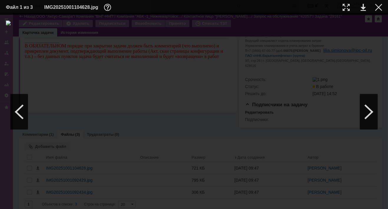
click at [196, 126] on img at bounding box center [194, 112] width 376 height 183
click at [202, 67] on img at bounding box center [194, 112] width 376 height 183
click at [362, 7] on link at bounding box center [363, 7] width 5 height 7
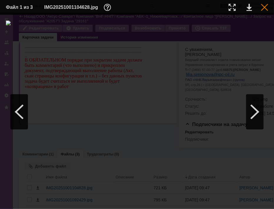
click at [263, 5] on div at bounding box center [264, 7] width 7 height 7
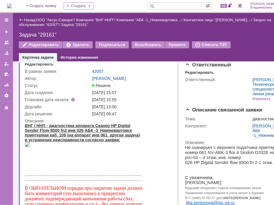
scroll to position [0, 0]
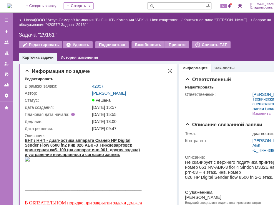
click at [95, 85] on link "42057" at bounding box center [97, 86] width 11 height 5
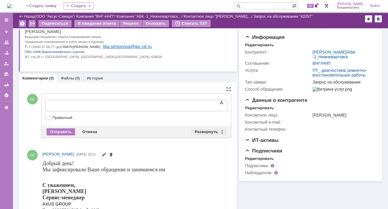
click at [200, 131] on div "Развернуть" at bounding box center [208, 131] width 35 height 7
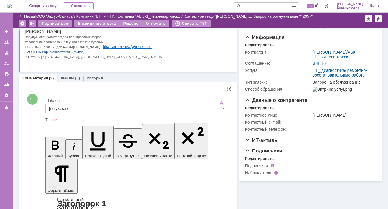
click at [59, 107] on input "[не указано]" at bounding box center [136, 108] width 182 height 9
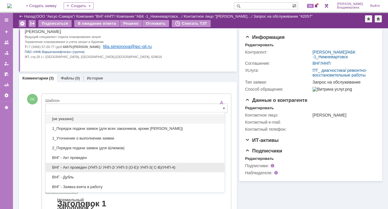
click at [80, 163] on div "ВНГ - Акт проведен (УНП-1/ УНП-2/ УНП-3 (О-Е)/ УНП-3( С-В)/УНП-4)" at bounding box center [135, 167] width 179 height 9
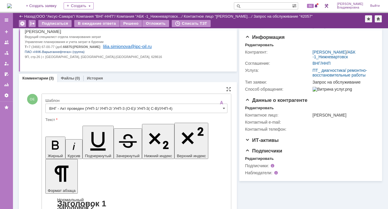
drag, startPoint x: 147, startPoint y: 1448, endPoint x: 212, endPoint y: 1448, distance: 65.7
click at [223, 108] on span at bounding box center [224, 108] width 2 height 5
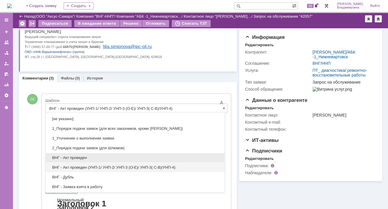
click at [76, 157] on span "ВНГ - Акт проведен" at bounding box center [135, 158] width 172 height 5
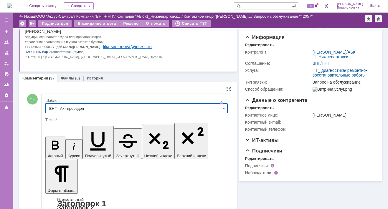
type input "ВНГ - Акт проведен"
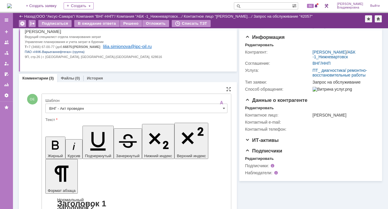
drag, startPoint x: 119, startPoint y: 1448, endPoint x: 180, endPoint y: 1446, distance: 60.4
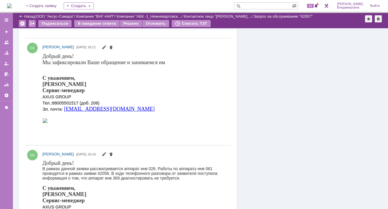
scroll to position [294, 0]
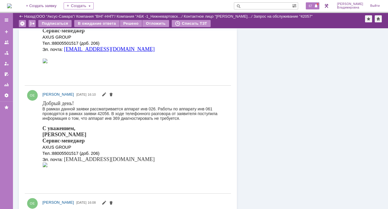
click at [314, 6] on span "67" at bounding box center [310, 6] width 7 height 4
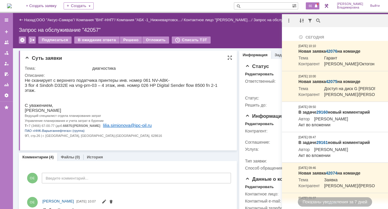
scroll to position [0, 0]
click at [140, 108] on p "Симионова Лилия Рамилевна" at bounding box center [126, 110] width 202 height 5
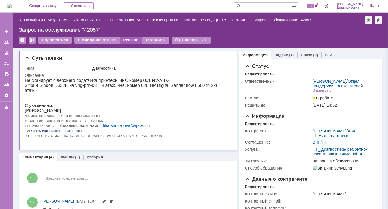
click at [129, 39] on div "Решено" at bounding box center [131, 40] width 22 height 7
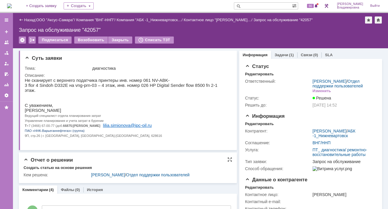
scroll to position [88, 0]
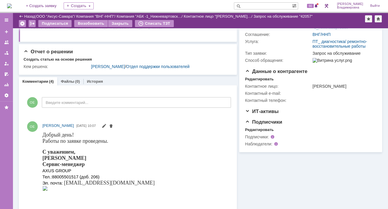
click at [252, 4] on input "text" at bounding box center [263, 5] width 58 height 7
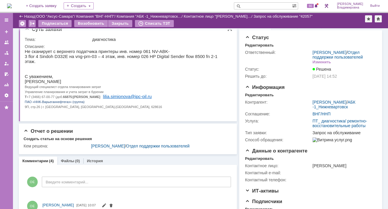
scroll to position [0, 0]
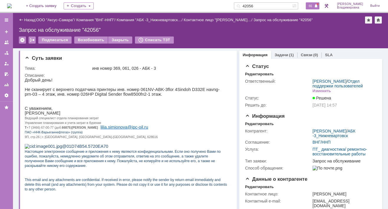
click at [313, 5] on span "66" at bounding box center [310, 6] width 7 height 4
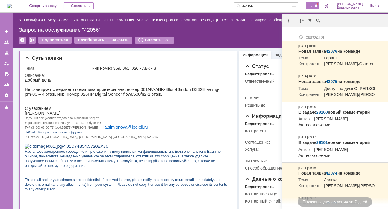
click at [264, 5] on input "42056" at bounding box center [263, 5] width 58 height 7
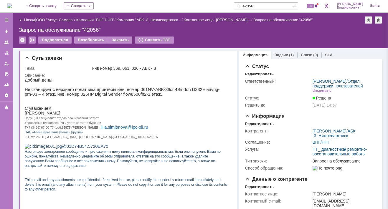
click at [262, 5] on input "42056" at bounding box center [263, 5] width 58 height 7
type input "42052"
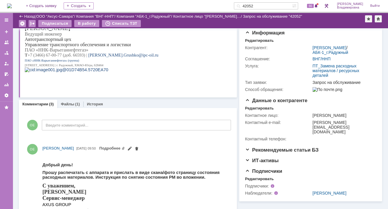
scroll to position [88, 0]
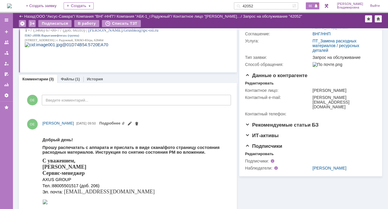
click at [314, 6] on span "66" at bounding box center [310, 6] width 7 height 4
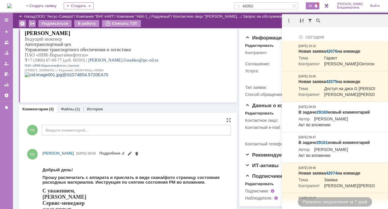
scroll to position [59, 0]
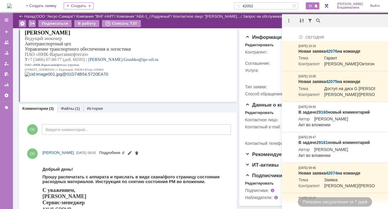
click at [140, 71] on p "[STREET_ADDRESS] | г. Радужный, ХМАО-Югра, 628464" at bounding box center [126, 69] width 202 height 5
click at [67, 107] on link "Файлы" at bounding box center [68, 108] width 14 height 4
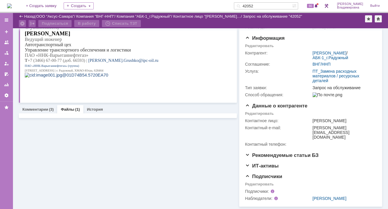
click at [67, 107] on link "Файлы" at bounding box center [68, 109] width 14 height 4
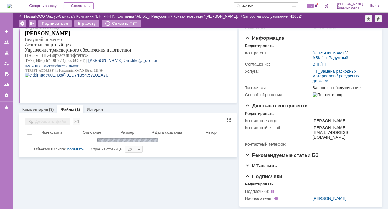
click at [49, 120] on div "Добавить файл" at bounding box center [47, 121] width 45 height 7
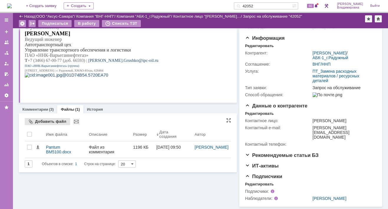
click at [42, 121] on div "Добавить файл" at bounding box center [47, 121] width 45 height 7
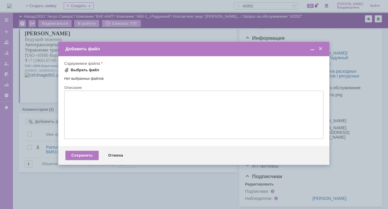
click at [70, 68] on div "Выбрать файл" at bounding box center [81, 70] width 35 height 5
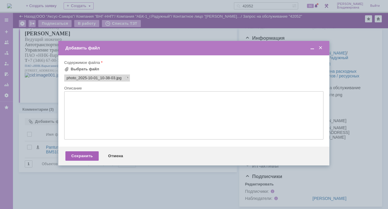
click at [79, 158] on div "Сохранить" at bounding box center [81, 155] width 33 height 9
click at [80, 156] on div "Сохранить" at bounding box center [81, 155] width 33 height 9
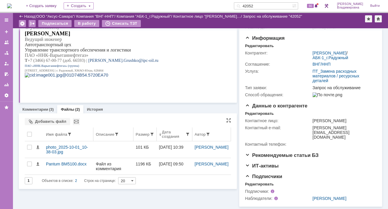
scroll to position [61, 0]
click at [37, 107] on link "Комментарии" at bounding box center [35, 109] width 26 height 4
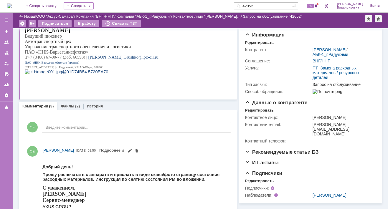
click at [139, 79] on p at bounding box center [126, 77] width 202 height 5
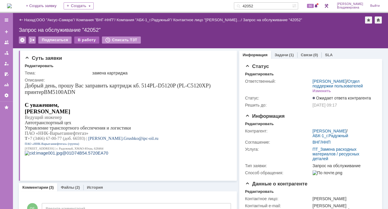
click at [83, 39] on div "В работу" at bounding box center [86, 40] width 25 height 7
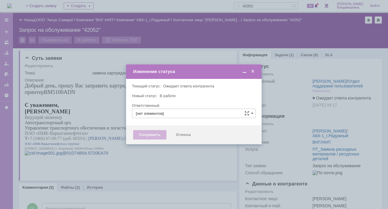
type input "Орлова Елена Владимировна"
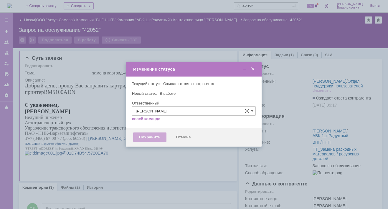
click at [147, 140] on div "Сохранить" at bounding box center [149, 137] width 33 height 9
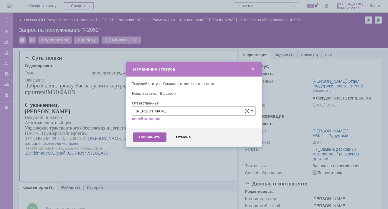
click at [148, 136] on div "Сохранить" at bounding box center [149, 137] width 33 height 9
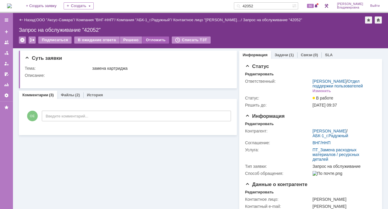
click at [149, 38] on div "Отложить" at bounding box center [155, 40] width 27 height 7
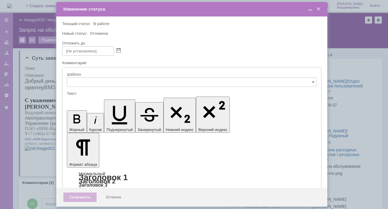
type input "[не указано]"
click at [121, 49] on div at bounding box center [191, 50] width 259 height 9
click at [120, 50] on span at bounding box center [118, 51] width 4 height 5
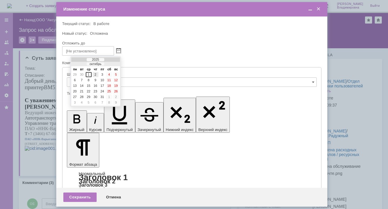
click at [95, 74] on div "2" at bounding box center [95, 74] width 6 height 5
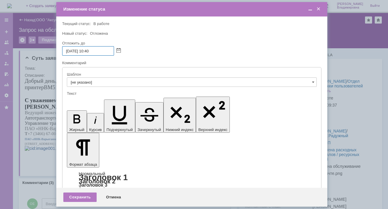
click at [90, 51] on input "02.10.2025 10:40" at bounding box center [88, 50] width 52 height 9
click at [95, 50] on input "02.10.2025 16:40" at bounding box center [88, 50] width 52 height 9
drag, startPoint x: 91, startPoint y: 49, endPoint x: 95, endPoint y: 49, distance: 4.1
click at [95, 49] on input "02.10.2025 16:40" at bounding box center [88, 50] width 52 height 9
type input "[DATE] 16:00"
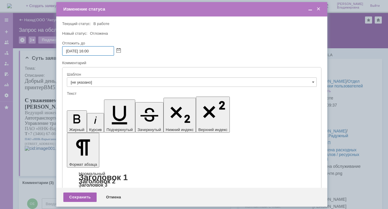
click at [77, 196] on div "Сохранить" at bounding box center [79, 197] width 33 height 9
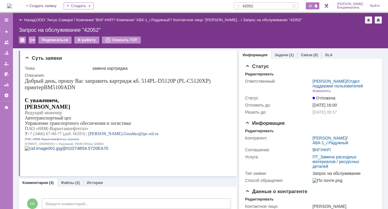
click at [313, 7] on span "66" at bounding box center [310, 6] width 7 height 4
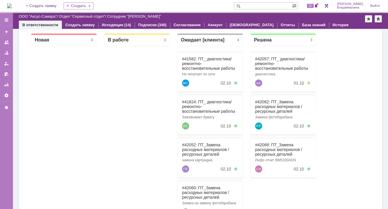
scroll to position [90, 0]
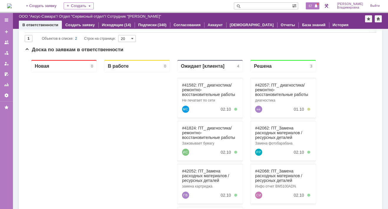
click at [314, 6] on span "67" at bounding box center [310, 6] width 7 height 4
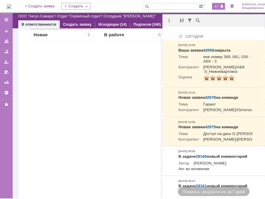
scroll to position [0, 0]
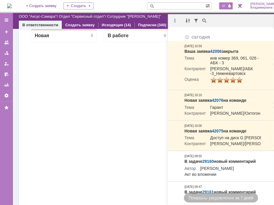
click at [130, 78] on div at bounding box center [137, 149] width 66 height 214
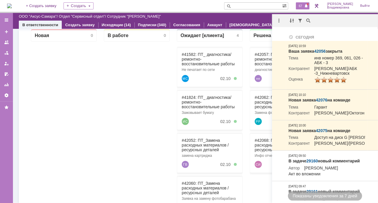
click at [304, 8] on span "67" at bounding box center [300, 6] width 7 height 4
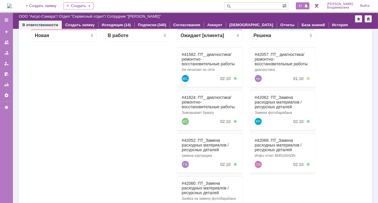
click at [304, 7] on span "67" at bounding box center [300, 6] width 7 height 4
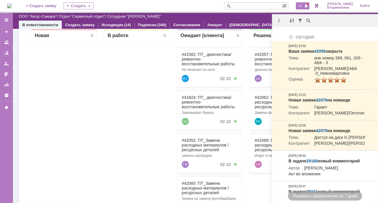
click at [161, 53] on div at bounding box center [137, 149] width 66 height 214
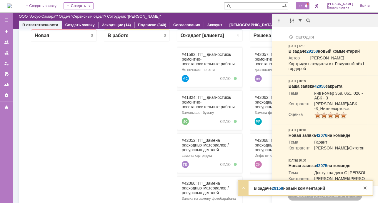
click at [138, 65] on div at bounding box center [137, 149] width 66 height 214
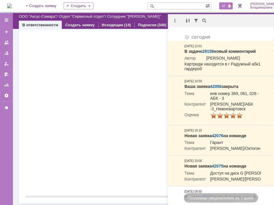
click at [116, 125] on div at bounding box center [137, 87] width 66 height 214
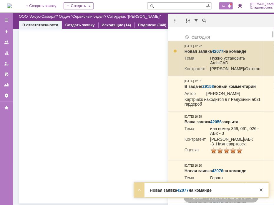
click at [222, 52] on link "42077" at bounding box center [217, 51] width 11 height 5
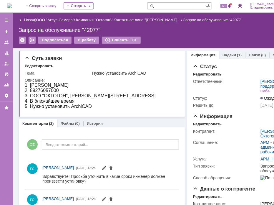
click at [234, 36] on div "Назад | ООО "Аксус-Самара" / Компания "Октогон" / Контактное лицо "[PERSON_NAME…" at bounding box center [157, 30] width 289 height 35
click at [191, 32] on div "Запрос на обслуживание "42077"" at bounding box center [157, 30] width 277 height 6
click at [224, 42] on div "Подписаться В работу Списать ТЗТ" at bounding box center [157, 43] width 277 height 12
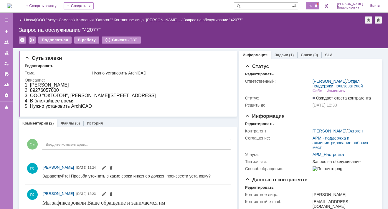
click at [274, 5] on span "66" at bounding box center [310, 6] width 7 height 4
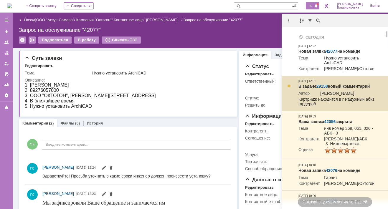
click at [274, 89] on link "29158" at bounding box center [321, 86] width 11 height 5
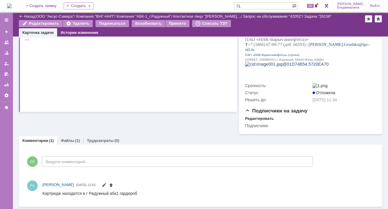
scroll to position [138, 0]
click at [64, 140] on link "Файлы" at bounding box center [68, 140] width 14 height 4
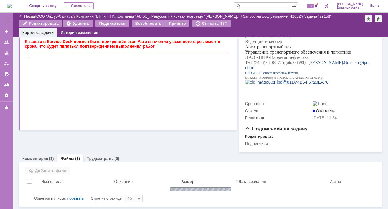
scroll to position [126, 0]
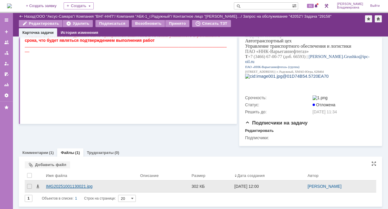
click at [52, 186] on div "IMG20251001130021.jpg" at bounding box center [91, 186] width 90 height 5
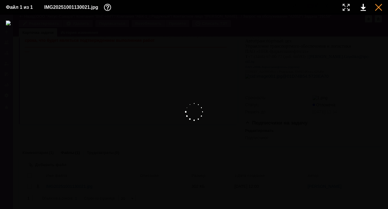
click at [378, 6] on div at bounding box center [378, 7] width 7 height 7
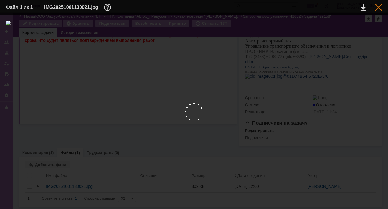
click at [379, 7] on div at bounding box center [378, 7] width 7 height 7
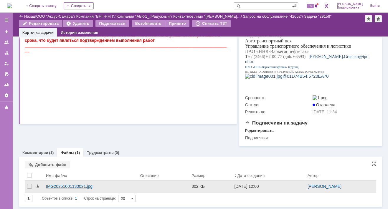
click at [55, 186] on div "IMG20251001130021.jpg" at bounding box center [91, 186] width 90 height 5
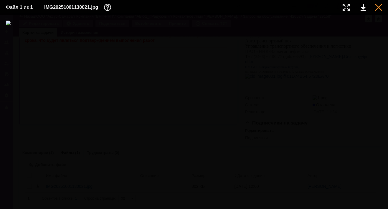
click at [377, 7] on div at bounding box center [378, 7] width 7 height 7
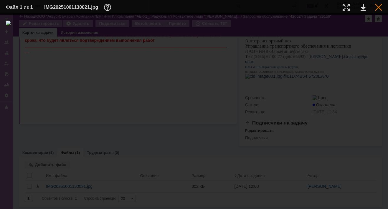
click at [378, 7] on div at bounding box center [378, 7] width 7 height 7
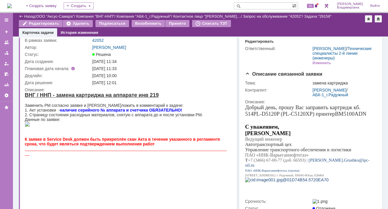
scroll to position [0, 0]
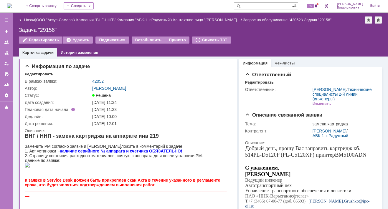
click at [251, 6] on input "text" at bounding box center [263, 5] width 58 height 7
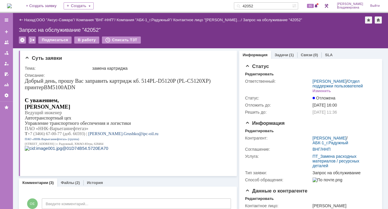
scroll to position [29, 0]
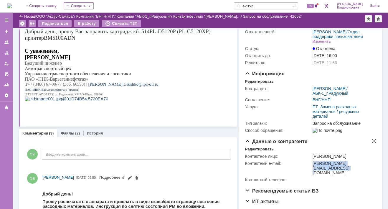
drag, startPoint x: 309, startPoint y: 171, endPoint x: 369, endPoint y: 172, distance: 60.1
click at [369, 172] on td "[PERSON_NAME][EMAIL_ADDRESS][DOMAIN_NAME]" at bounding box center [343, 168] width 64 height 16
copy div "[PERSON_NAME][EMAIL_ADDRESS][DOMAIN_NAME]"
drag, startPoint x: 47, startPoint y: 57, endPoint x: 100, endPoint y: 57, distance: 53.6
click at [70, 57] on span "[PERSON_NAME]" at bounding box center [47, 57] width 45 height 6
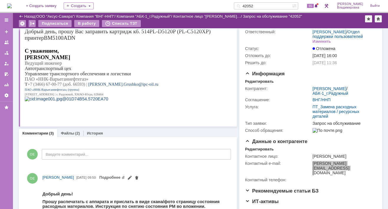
copy span "[PERSON_NAME]"
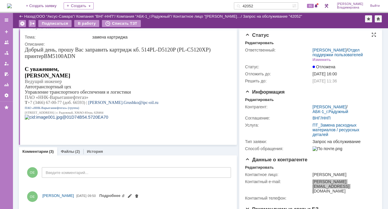
scroll to position [0, 0]
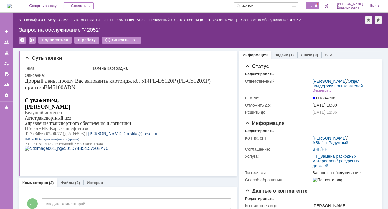
click at [314, 5] on span "65" at bounding box center [310, 6] width 7 height 4
drag, startPoint x: 270, startPoint y: 7, endPoint x: 219, endPoint y: 5, distance: 50.7
click at [219, 5] on div "На домашнюю + Создать заявку Создать 42052 65 [PERSON_NAME]" at bounding box center [194, 6] width 388 height 13
type input "28463"
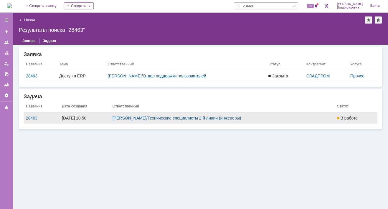
click at [35, 117] on div "28463" at bounding box center [41, 118] width 31 height 5
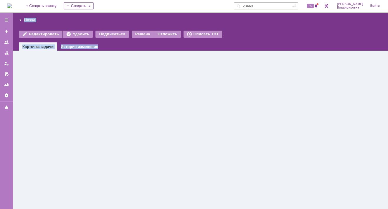
click at [35, 117] on div "Назад | Редактировать Удалить Подписаться Решена Отложить Списать ТЗТ task$4588…" at bounding box center [200, 111] width 375 height 196
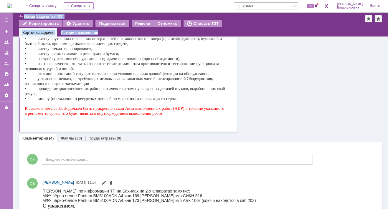
scroll to position [118, 0]
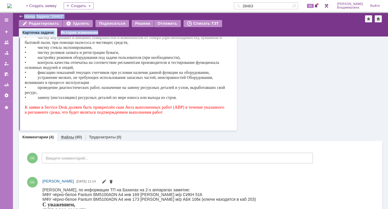
click at [67, 135] on link "Файлы" at bounding box center [68, 137] width 14 height 4
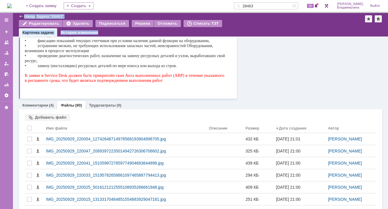
scroll to position [88, 0]
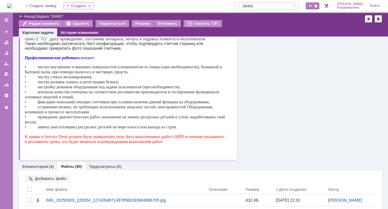
click at [312, 6] on span "66" at bounding box center [310, 6] width 7 height 4
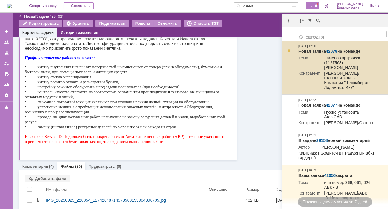
click at [333, 50] on link "42078" at bounding box center [331, 51] width 11 height 5
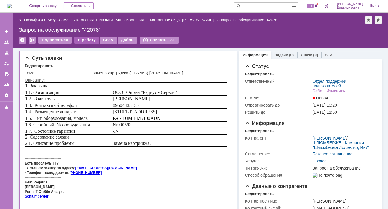
click at [87, 39] on div "В работу" at bounding box center [86, 40] width 25 height 7
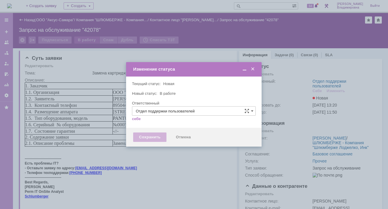
type input "[PERSON_NAME]"
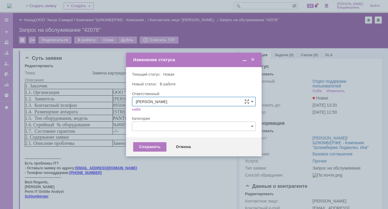
click at [253, 59] on span at bounding box center [253, 59] width 6 height 5
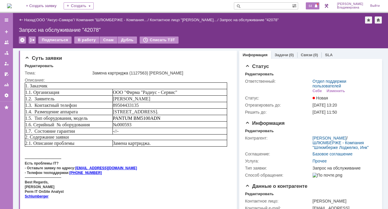
click at [312, 5] on span "64" at bounding box center [310, 6] width 7 height 4
click at [211, 40] on div "Подписаться В работу Спам Дубль Списать ТЗТ" at bounding box center [200, 43] width 363 height 12
click at [312, 6] on span "64" at bounding box center [310, 6] width 7 height 4
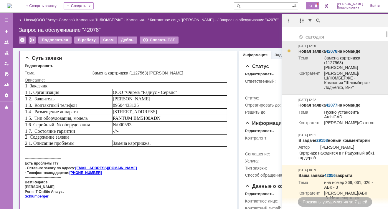
click at [333, 52] on link "42078" at bounding box center [331, 51] width 11 height 5
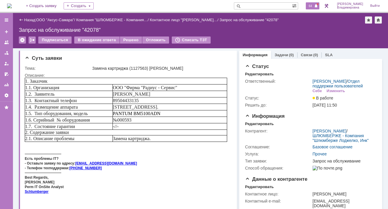
click at [313, 6] on span "64" at bounding box center [310, 6] width 7 height 4
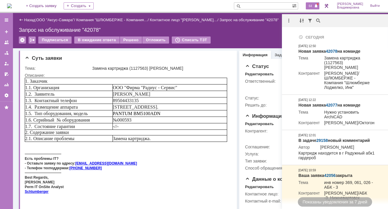
click at [315, 3] on div "64" at bounding box center [313, 5] width 14 height 7
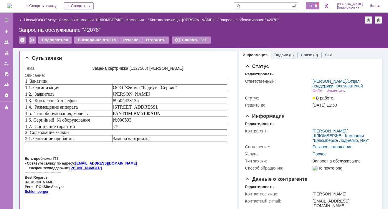
click at [312, 7] on span "64" at bounding box center [310, 6] width 7 height 4
